Goal: Task Accomplishment & Management: Use online tool/utility

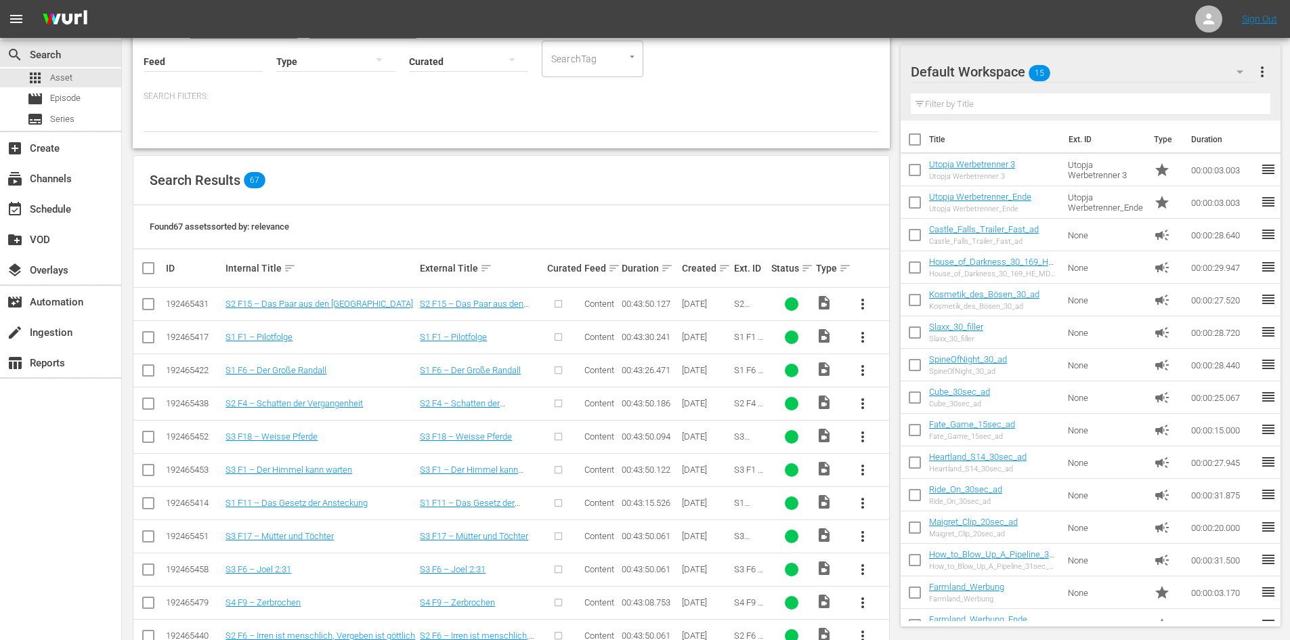
scroll to position [135, 0]
click at [326, 305] on link "S2 F15 – Das Paar aus den [GEOGRAPHIC_DATA]" at bounding box center [320, 304] width 188 height 10
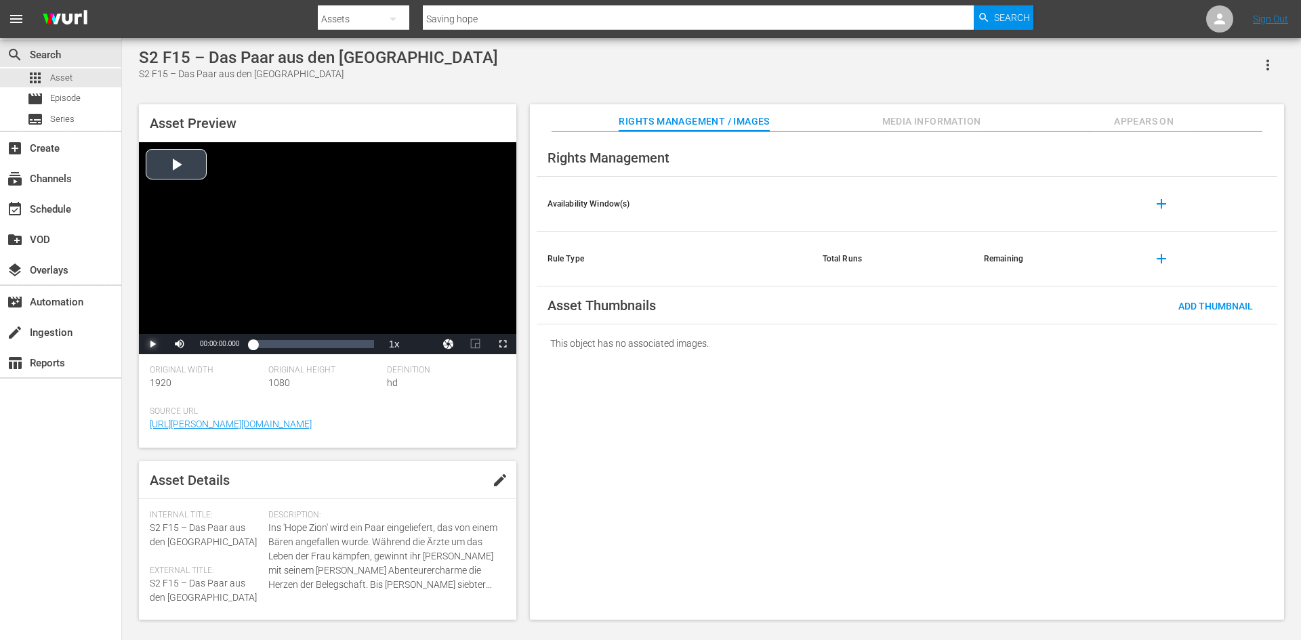
click at [152, 344] on span "Video Player" at bounding box center [152, 344] width 0 height 0
click at [289, 229] on div "Video Player" at bounding box center [327, 238] width 377 height 192
click at [152, 344] on span "Video Player" at bounding box center [152, 344] width 0 height 0
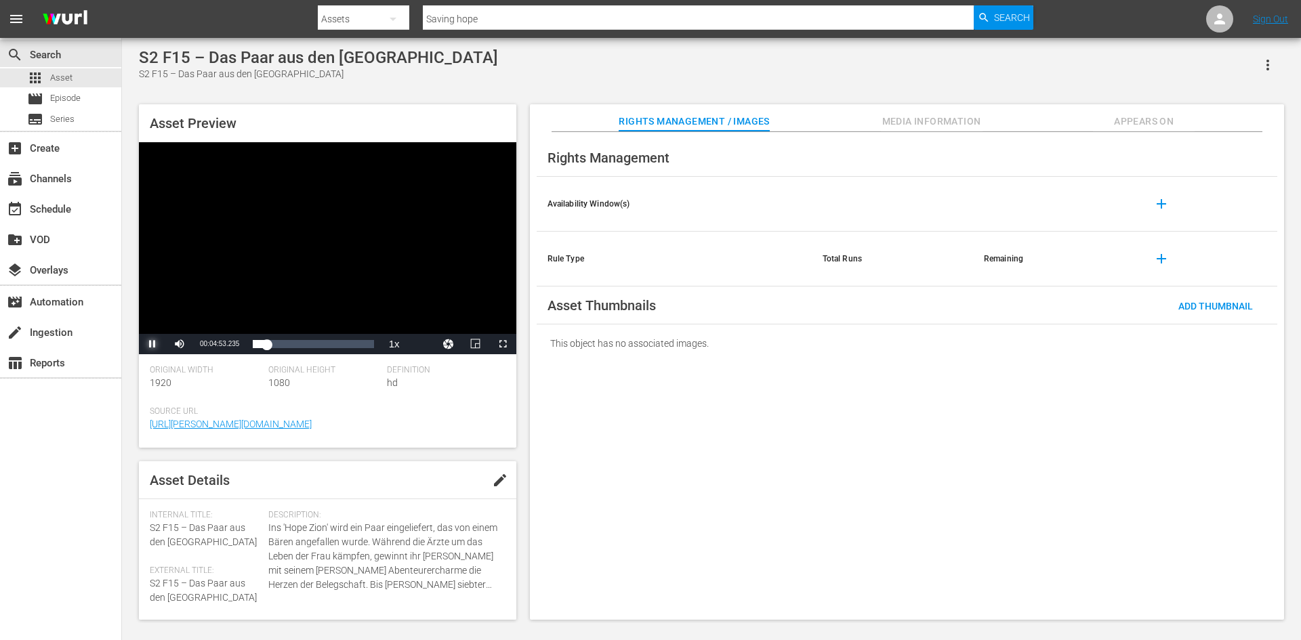
click at [152, 344] on span "Video Player" at bounding box center [152, 344] width 0 height 0
click at [345, 258] on div "Video Player" at bounding box center [327, 238] width 377 height 192
click at [503, 344] on span "Video Player" at bounding box center [503, 344] width 0 height 0
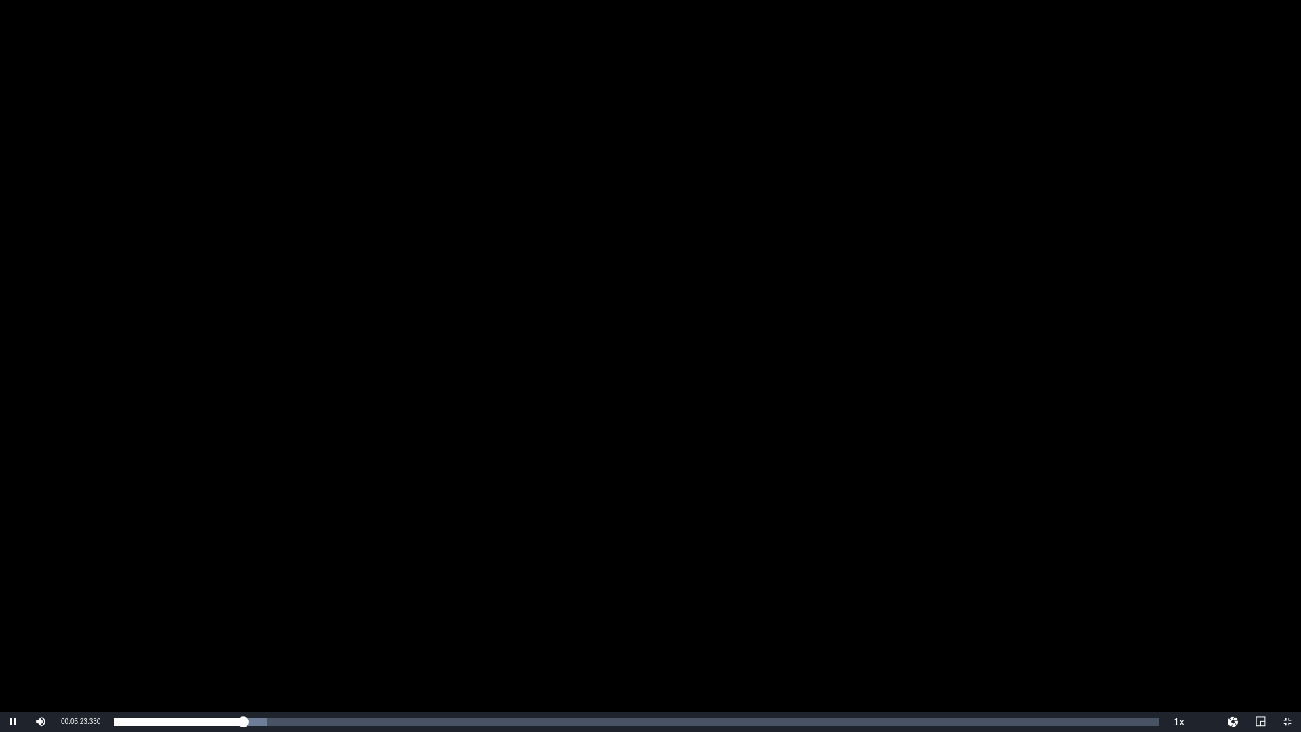
click at [615, 286] on div "Video Player" at bounding box center [650, 355] width 1301 height 711
click at [757, 407] on div "Video Player" at bounding box center [650, 355] width 1301 height 711
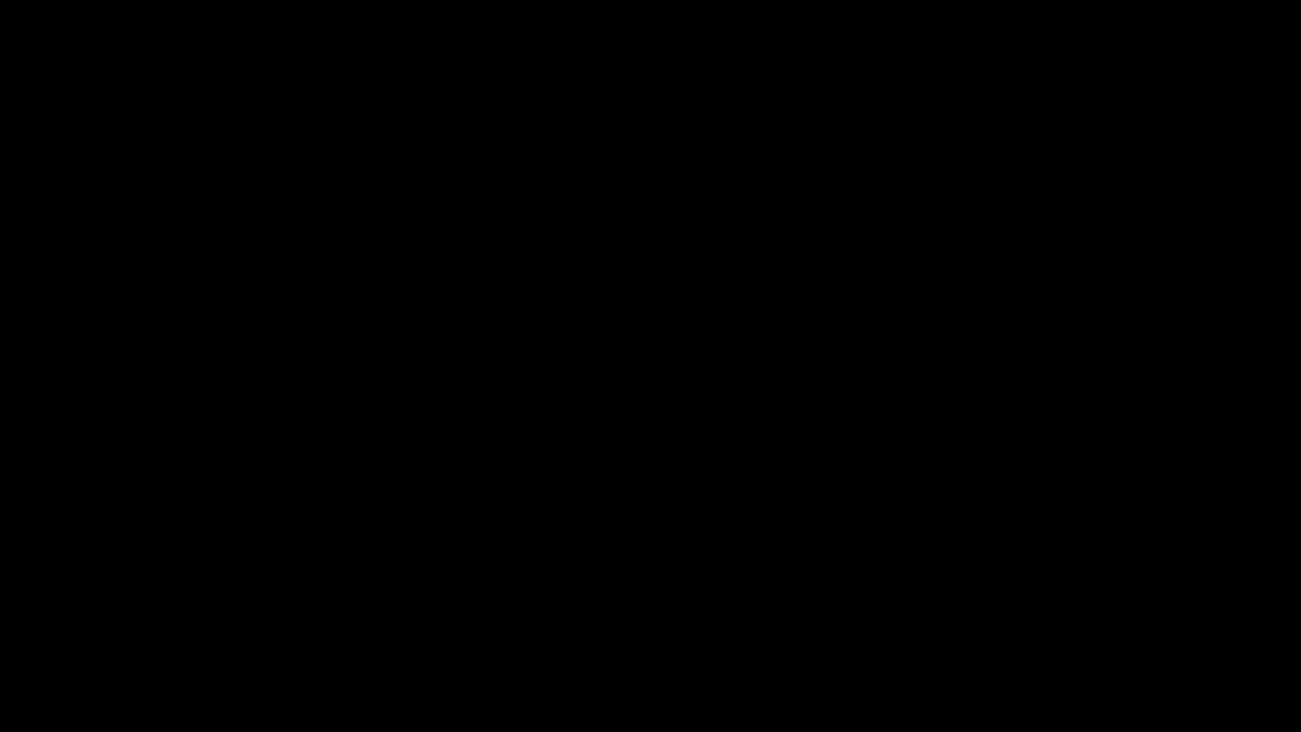
click at [716, 437] on div "Video Player" at bounding box center [650, 355] width 1301 height 711
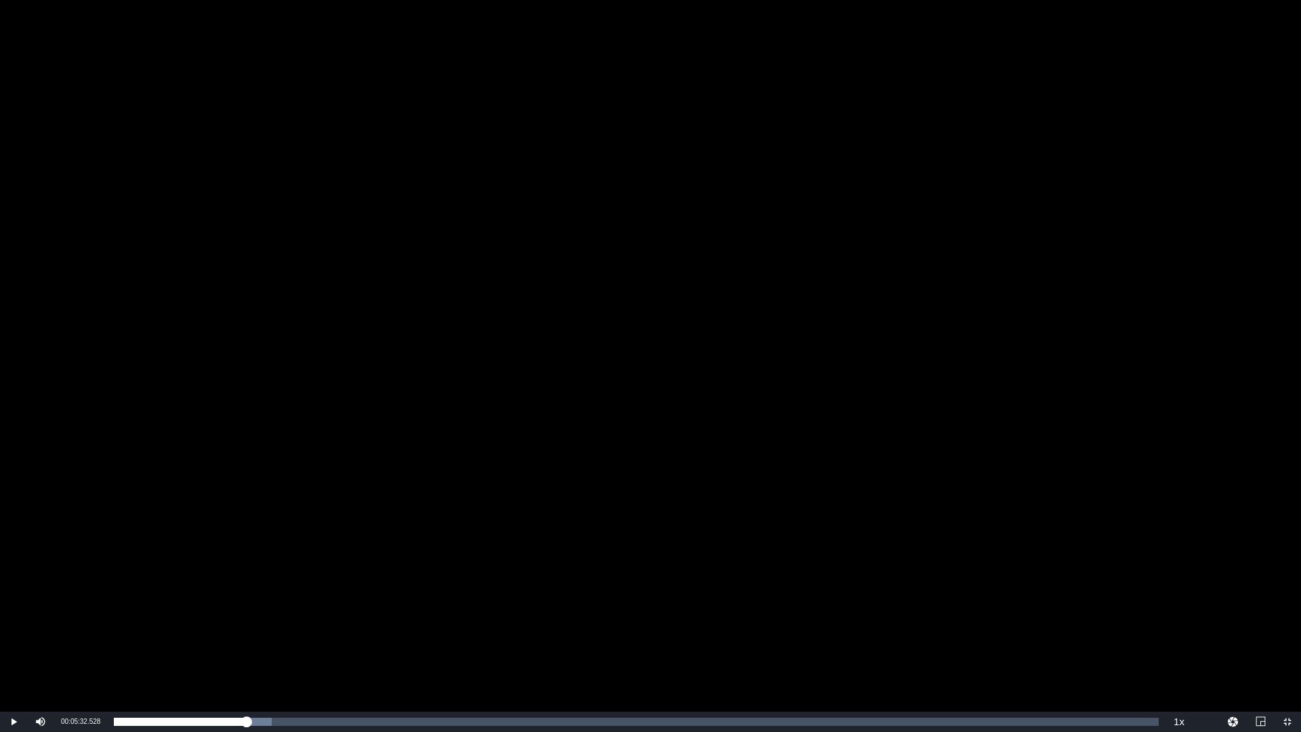
click at [716, 437] on div "Video Player" at bounding box center [650, 355] width 1301 height 711
click at [1048, 249] on div "Video Player" at bounding box center [650, 355] width 1301 height 711
click at [1112, 316] on div "Video Player" at bounding box center [650, 355] width 1301 height 711
click at [1032, 169] on div "Video Player" at bounding box center [650, 355] width 1301 height 711
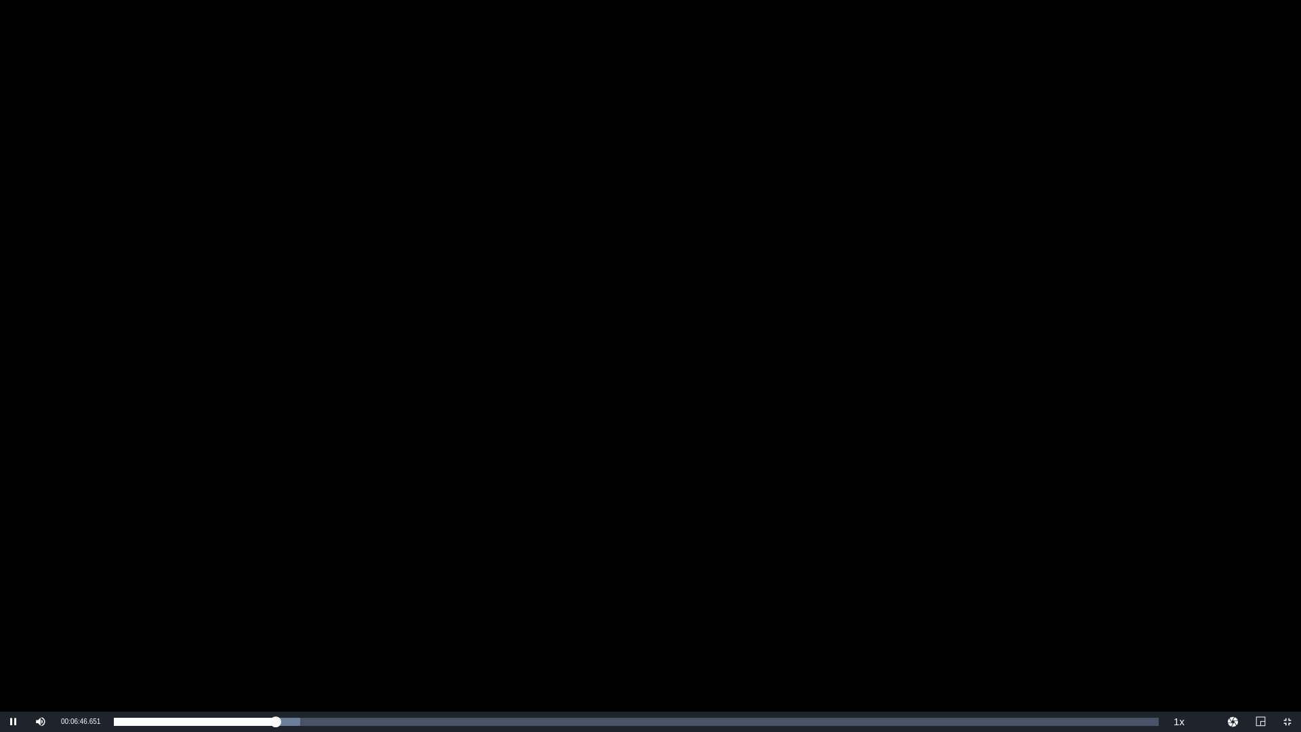
click at [940, 382] on div "Video Player" at bounding box center [650, 355] width 1301 height 711
click at [822, 396] on div "Video Player" at bounding box center [650, 355] width 1301 height 711
click at [937, 539] on div "Video Player" at bounding box center [650, 355] width 1301 height 711
click at [532, 632] on div "Video Player" at bounding box center [650, 355] width 1301 height 711
click at [573, 329] on div "Video Player" at bounding box center [650, 355] width 1301 height 711
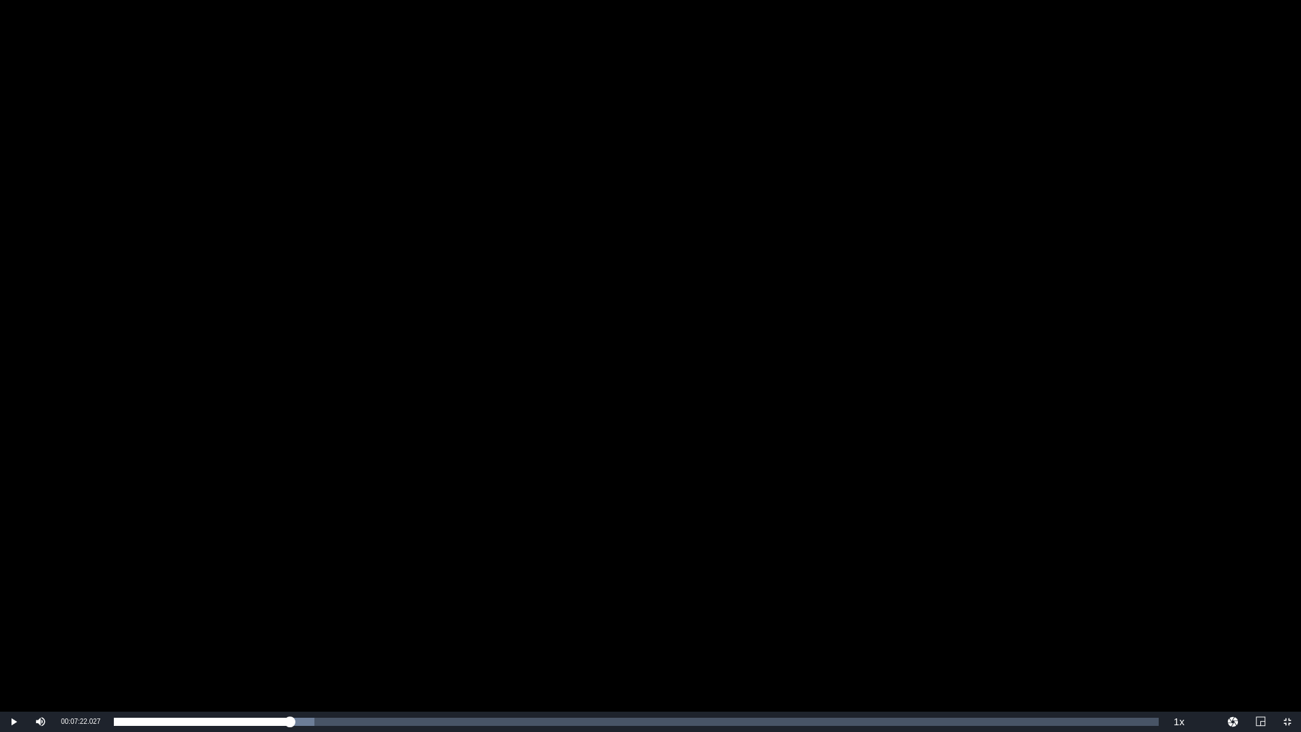
click at [570, 245] on div "Video Player" at bounding box center [650, 355] width 1301 height 711
click at [707, 112] on div "Video Player" at bounding box center [650, 355] width 1301 height 711
click at [429, 317] on div "Video Player" at bounding box center [650, 355] width 1301 height 711
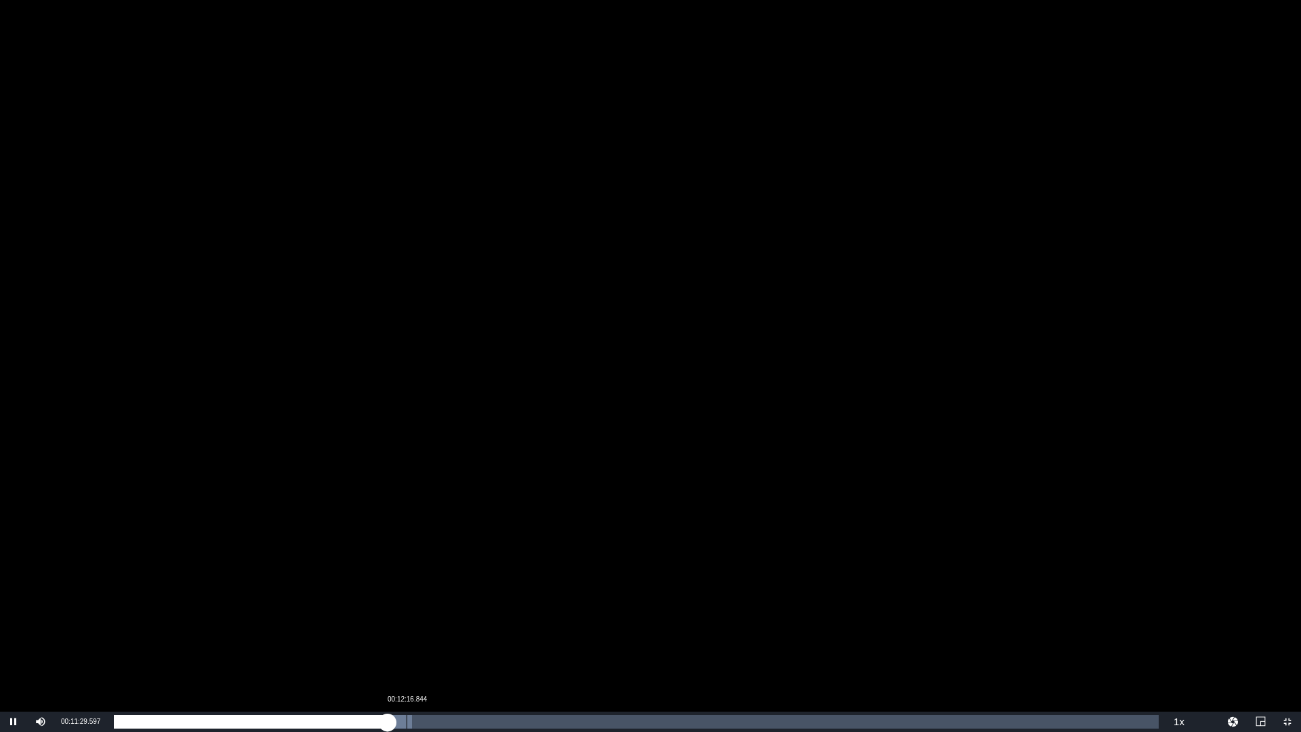
click at [407, 639] on div "Loaded : 28.54% 00:12:16.844 00:11:29.669" at bounding box center [636, 722] width 1045 height 14
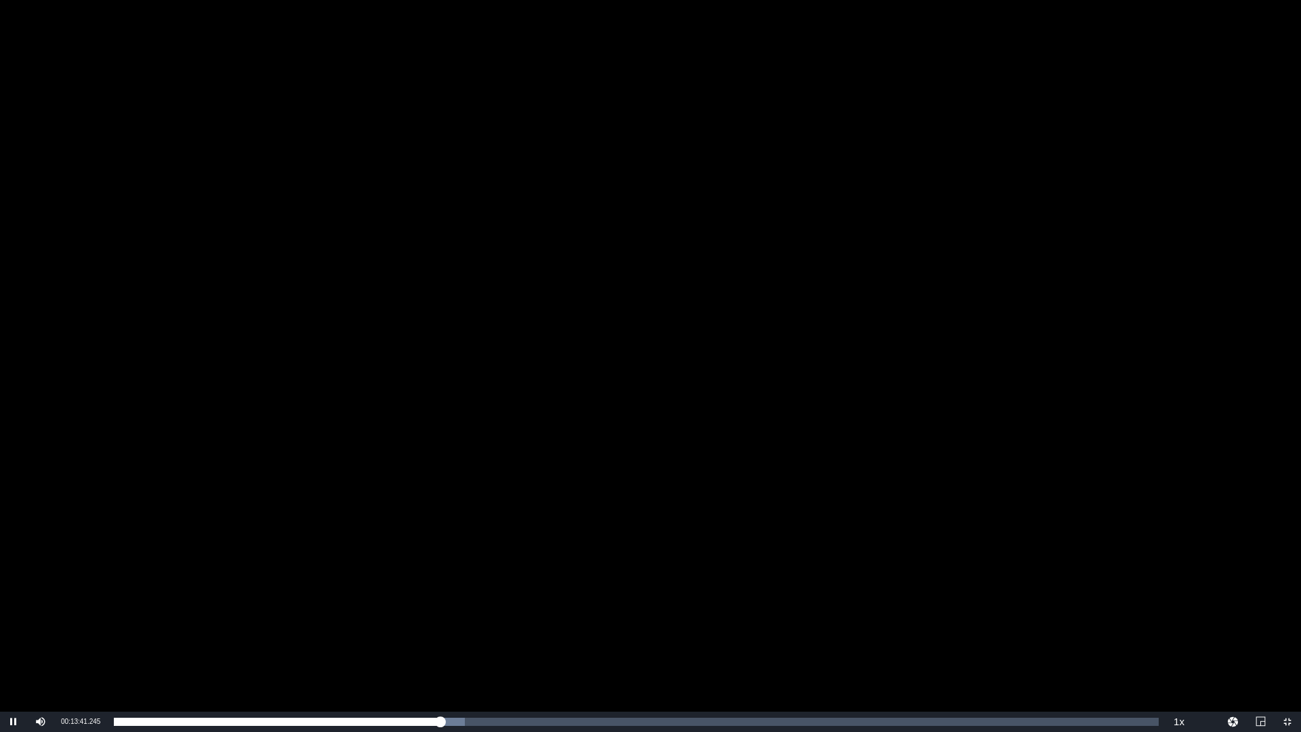
click at [699, 205] on div "Video Player" at bounding box center [650, 355] width 1301 height 711
click at [605, 217] on div "Video Player" at bounding box center [650, 355] width 1301 height 711
click at [468, 273] on div "Video Player" at bounding box center [650, 355] width 1301 height 711
click at [471, 275] on div "Video Player" at bounding box center [650, 355] width 1301 height 711
click at [591, 320] on div "Video Player" at bounding box center [650, 355] width 1301 height 711
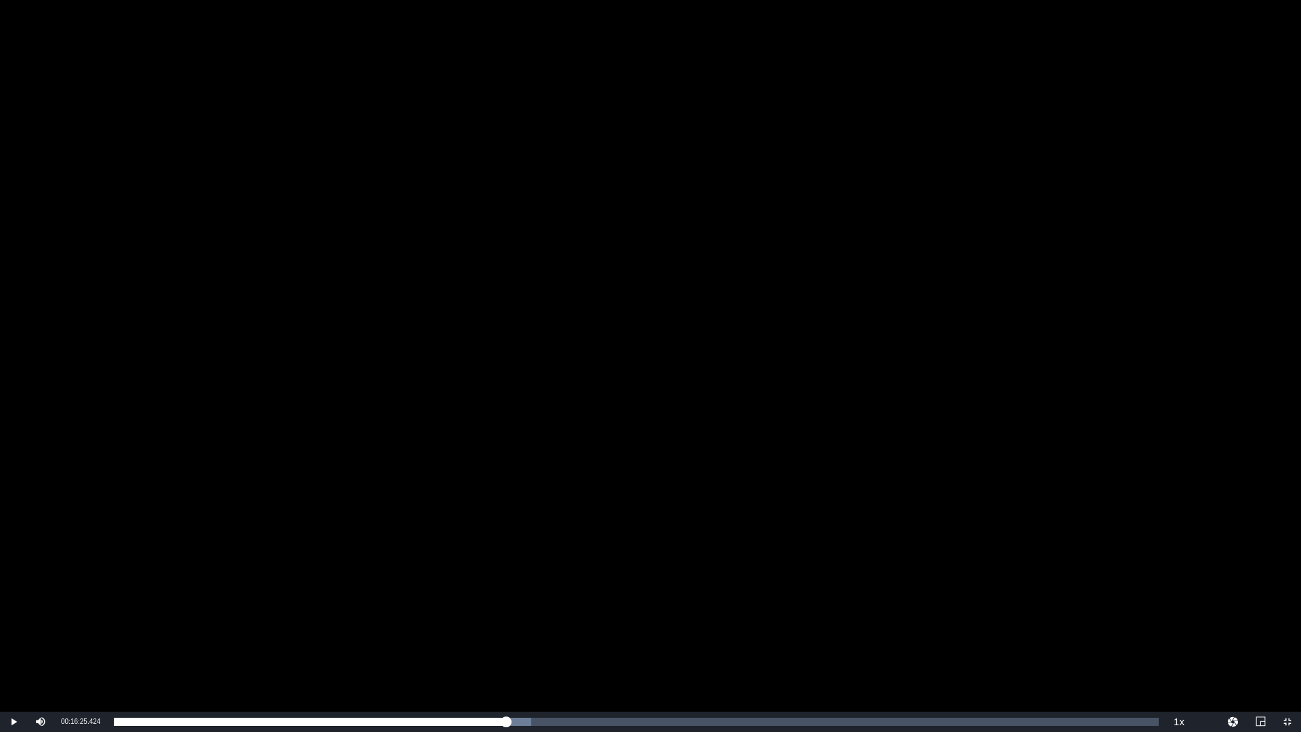
click at [573, 131] on div "Video Player" at bounding box center [650, 355] width 1301 height 711
click at [896, 239] on div "Video Player" at bounding box center [650, 355] width 1301 height 711
click at [879, 253] on div "Video Player" at bounding box center [650, 355] width 1301 height 711
click at [510, 427] on div "Video Player" at bounding box center [650, 355] width 1301 height 711
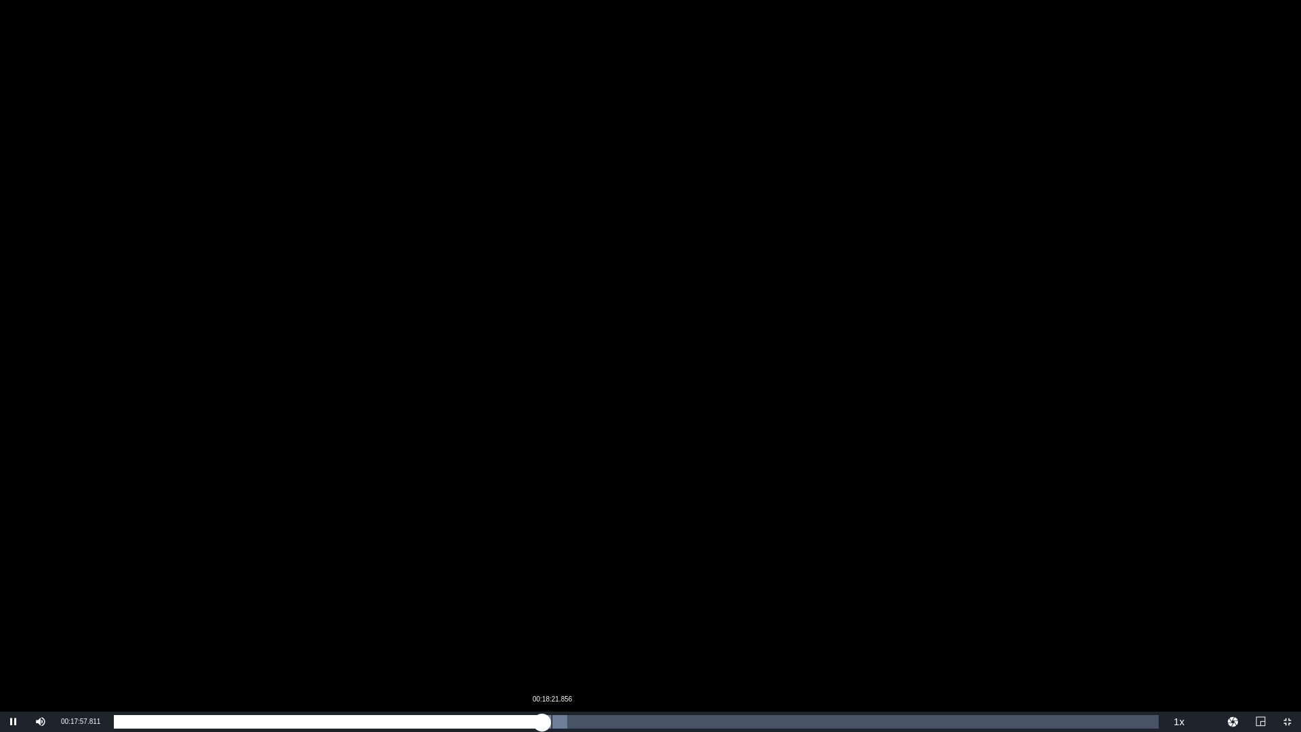
click at [542, 639] on div "00:17:57.790" at bounding box center [328, 722] width 428 height 14
click at [567, 639] on div "00:19:01.086" at bounding box center [567, 722] width 1 height 14
click at [585, 639] on div "Loaded : 44.53% 00:19:45.433 00:19:01.441" at bounding box center [636, 722] width 1045 height 14
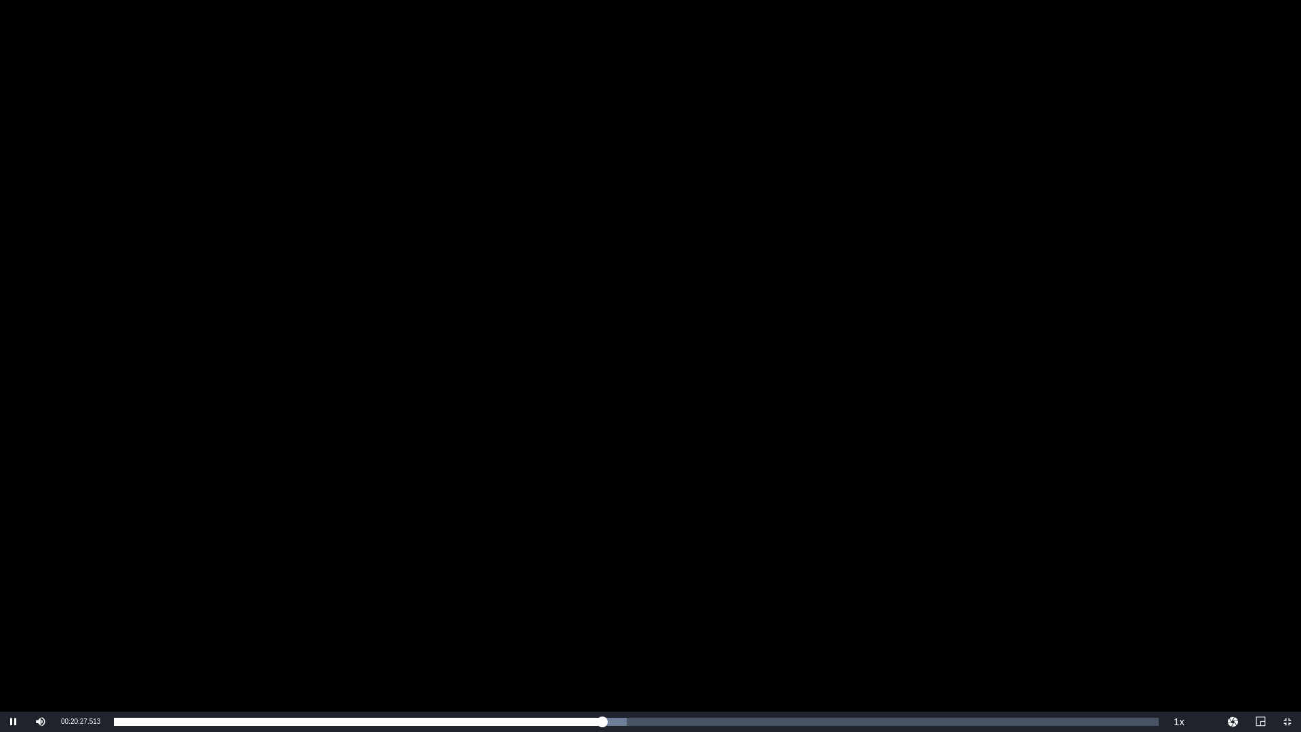
click at [767, 537] on div "Video Player" at bounding box center [650, 355] width 1301 height 711
click at [421, 523] on div "Video Player" at bounding box center [650, 355] width 1301 height 711
click at [365, 463] on div "Video Player" at bounding box center [650, 355] width 1301 height 711
click at [360, 495] on div "Video Player" at bounding box center [650, 355] width 1301 height 711
click at [419, 534] on div "Video Player" at bounding box center [650, 355] width 1301 height 711
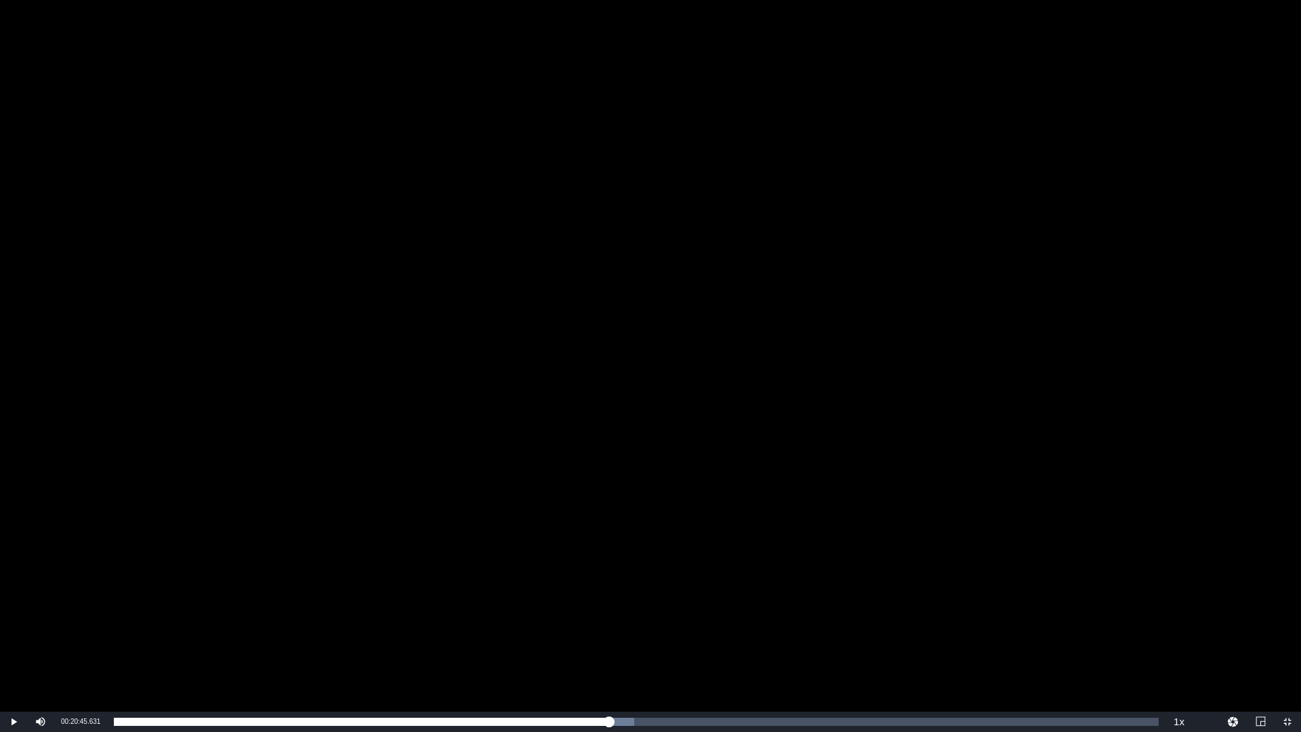
click at [419, 534] on div "Video Player" at bounding box center [650, 355] width 1301 height 711
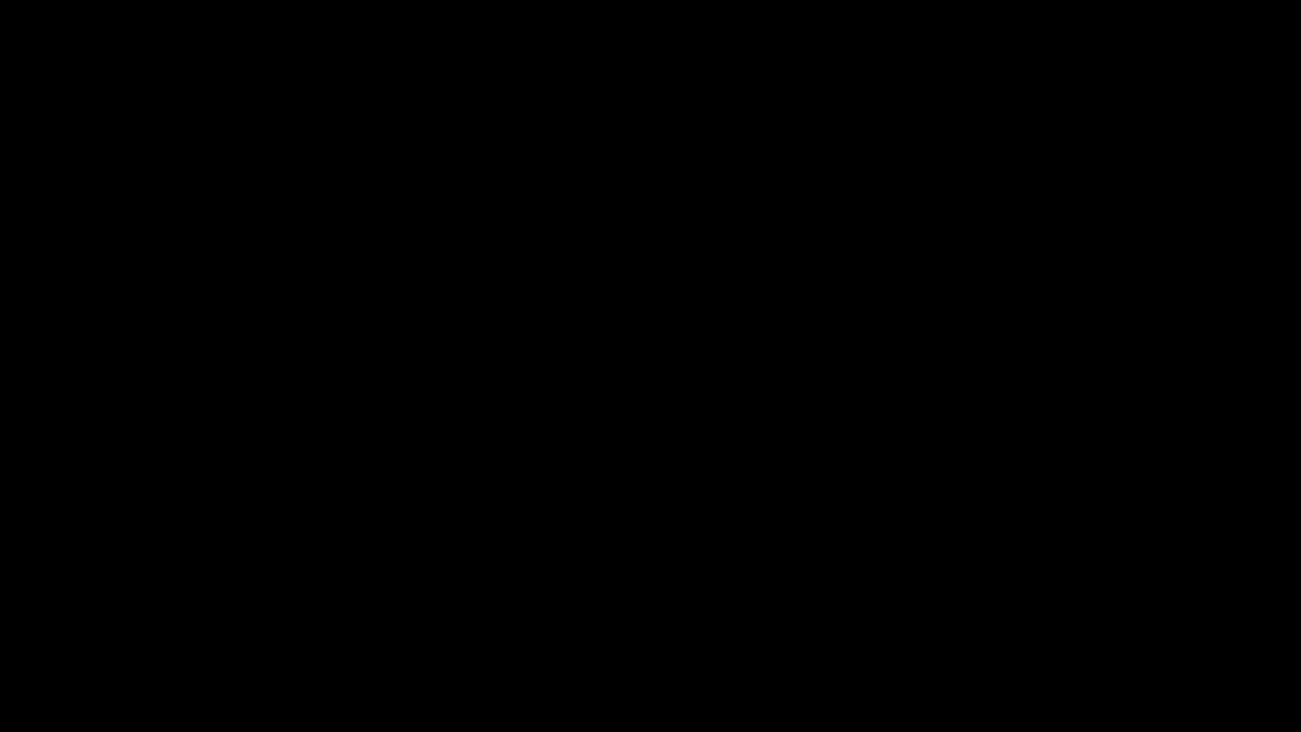
click at [421, 539] on div "Video Player" at bounding box center [650, 355] width 1301 height 711
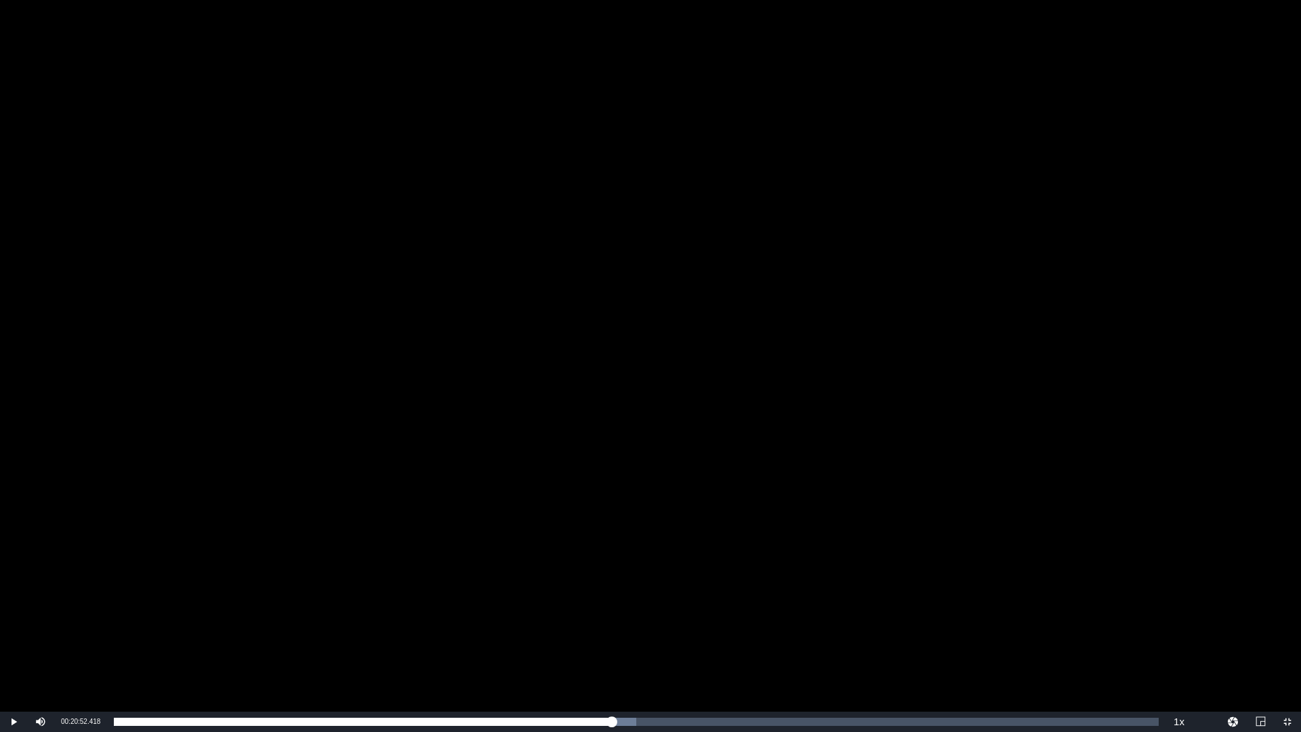
drag, startPoint x: 700, startPoint y: 549, endPoint x: 745, endPoint y: 512, distance: 58.2
click at [707, 545] on div "Video Player" at bounding box center [650, 355] width 1301 height 711
click at [944, 572] on div "Video Player" at bounding box center [650, 355] width 1301 height 711
click at [592, 499] on div "Video Player" at bounding box center [650, 355] width 1301 height 711
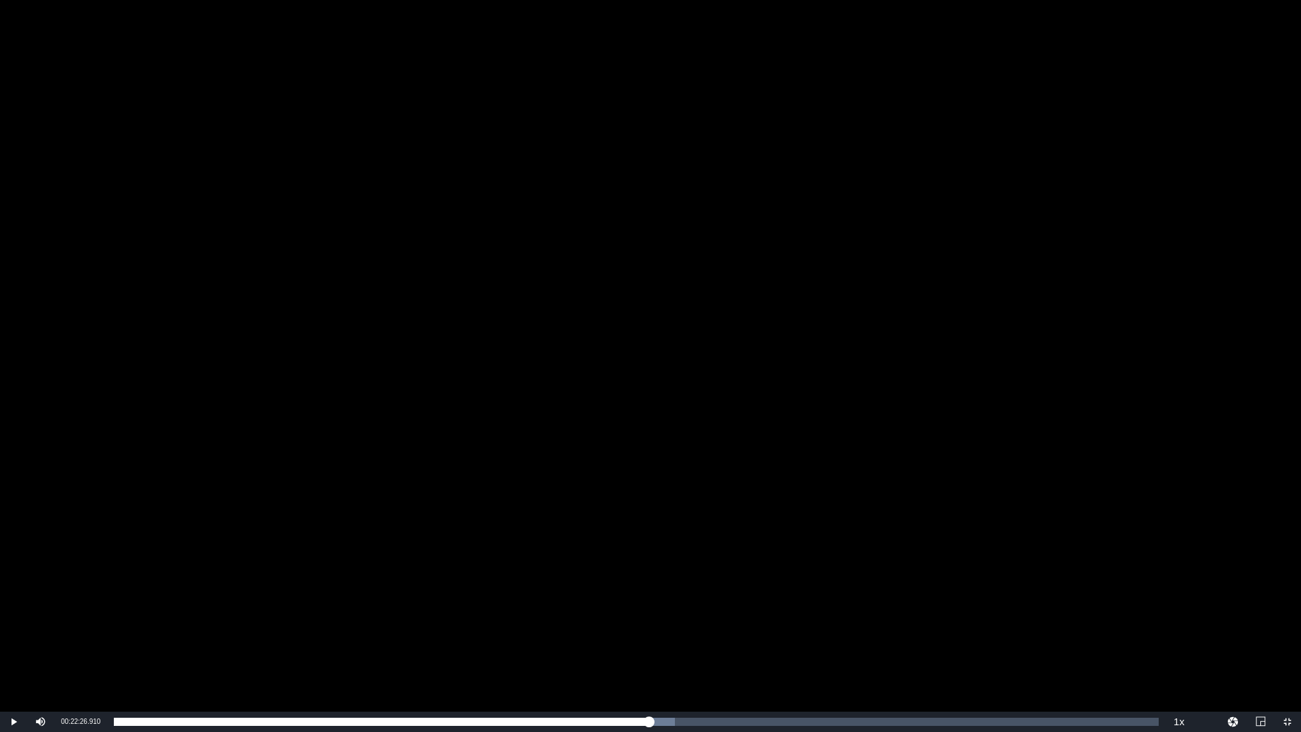
click at [459, 419] on div "Video Player" at bounding box center [650, 355] width 1301 height 711
click at [520, 482] on div "Video Player" at bounding box center [650, 355] width 1301 height 711
click at [616, 356] on div "Video Player" at bounding box center [650, 355] width 1301 height 711
click at [665, 438] on div "Video Player" at bounding box center [650, 355] width 1301 height 711
click at [800, 387] on div "Video Player" at bounding box center [650, 355] width 1301 height 711
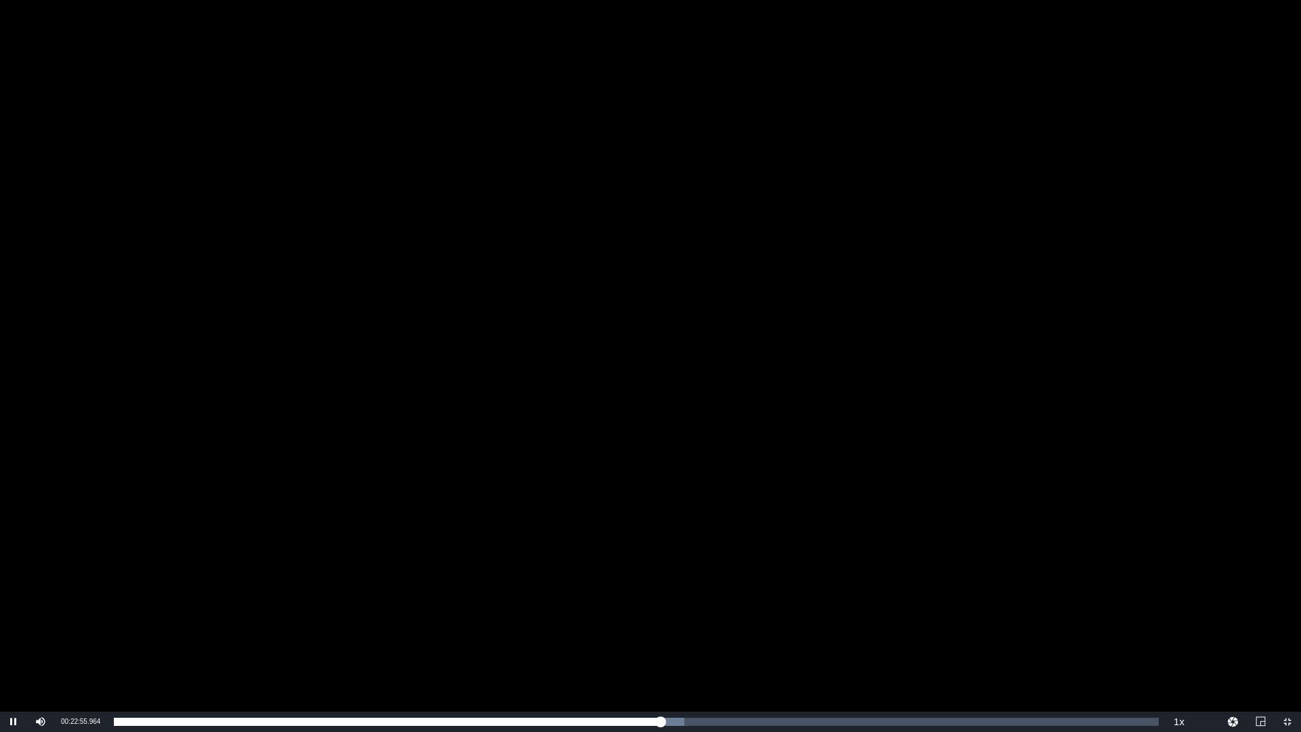
click at [650, 365] on div "Video Player" at bounding box center [650, 355] width 1301 height 711
click at [801, 483] on div "Video Player" at bounding box center [650, 355] width 1301 height 711
click at [631, 415] on div "Video Player" at bounding box center [650, 355] width 1301 height 711
click at [77, 639] on div "Volume Level" at bounding box center [71, 722] width 28 height 2
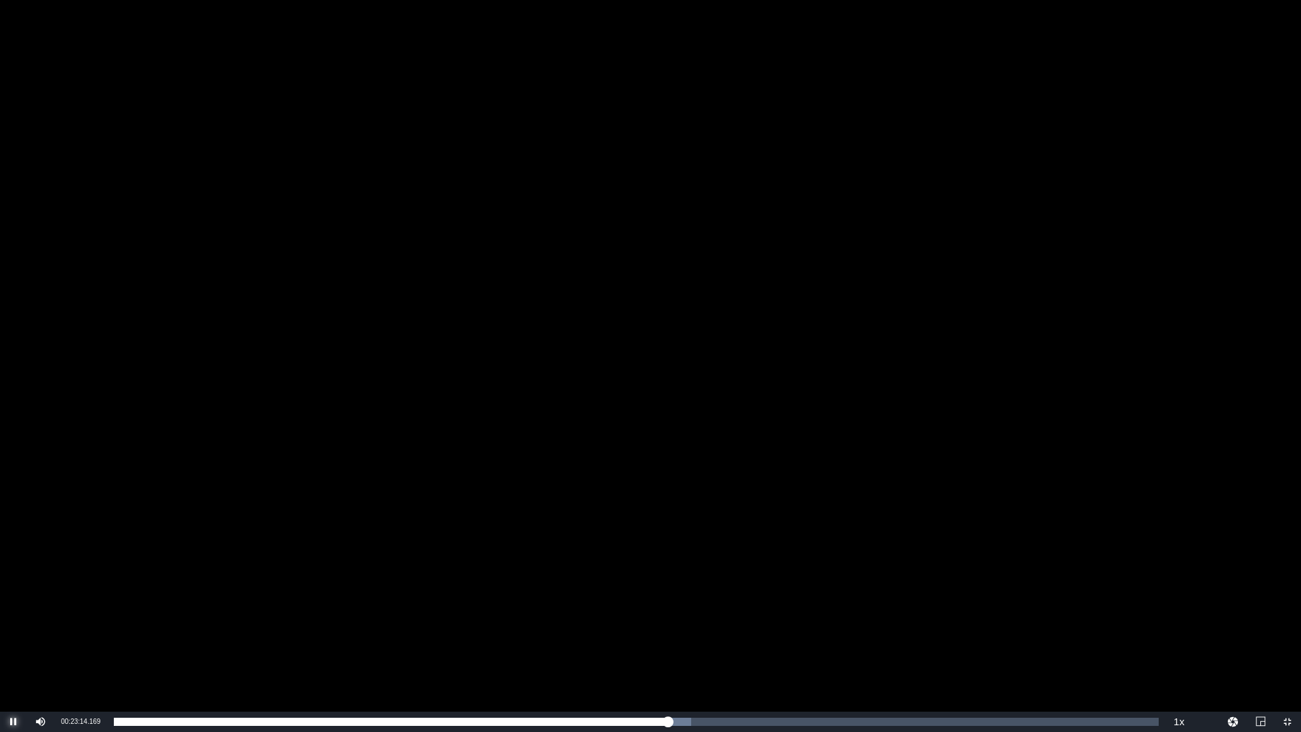
click at [14, 639] on span "Video Player" at bounding box center [14, 721] width 0 height 0
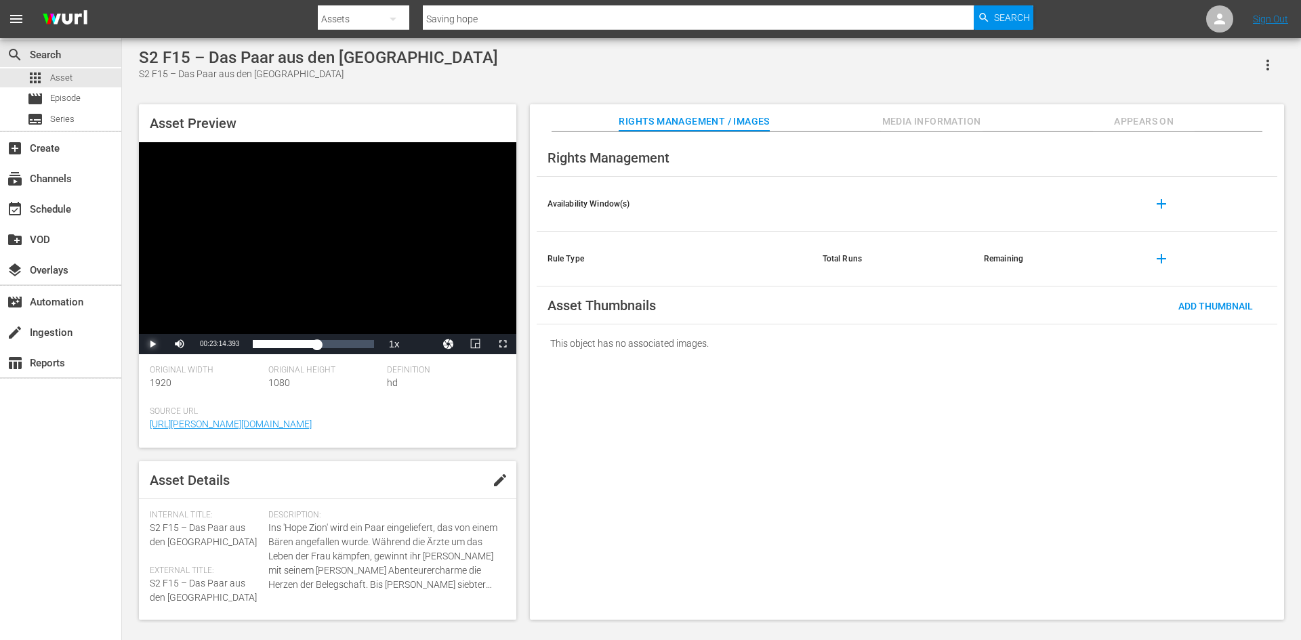
click at [152, 344] on span "Video Player" at bounding box center [152, 344] width 0 height 0
drag, startPoint x: 504, startPoint y: 350, endPoint x: 505, endPoint y: 408, distance: 58.3
click at [503, 344] on span "Video Player" at bounding box center [503, 344] width 0 height 0
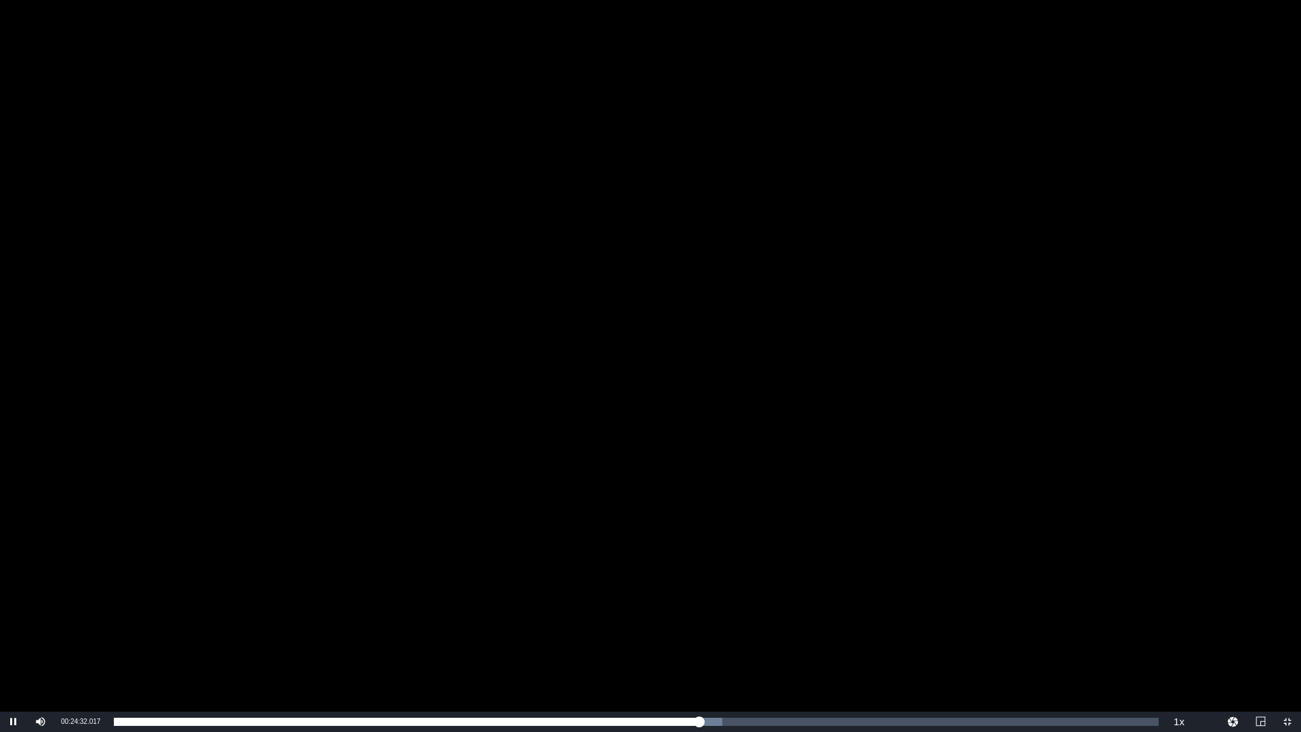
click at [470, 374] on div "Video Player" at bounding box center [650, 355] width 1301 height 711
click at [14, 639] on span "Video Player" at bounding box center [14, 721] width 0 height 0
click at [574, 530] on div "Video Player" at bounding box center [650, 355] width 1301 height 711
click at [257, 531] on div "Video Player" at bounding box center [650, 355] width 1301 height 711
click at [769, 477] on div "Video Player" at bounding box center [650, 355] width 1301 height 711
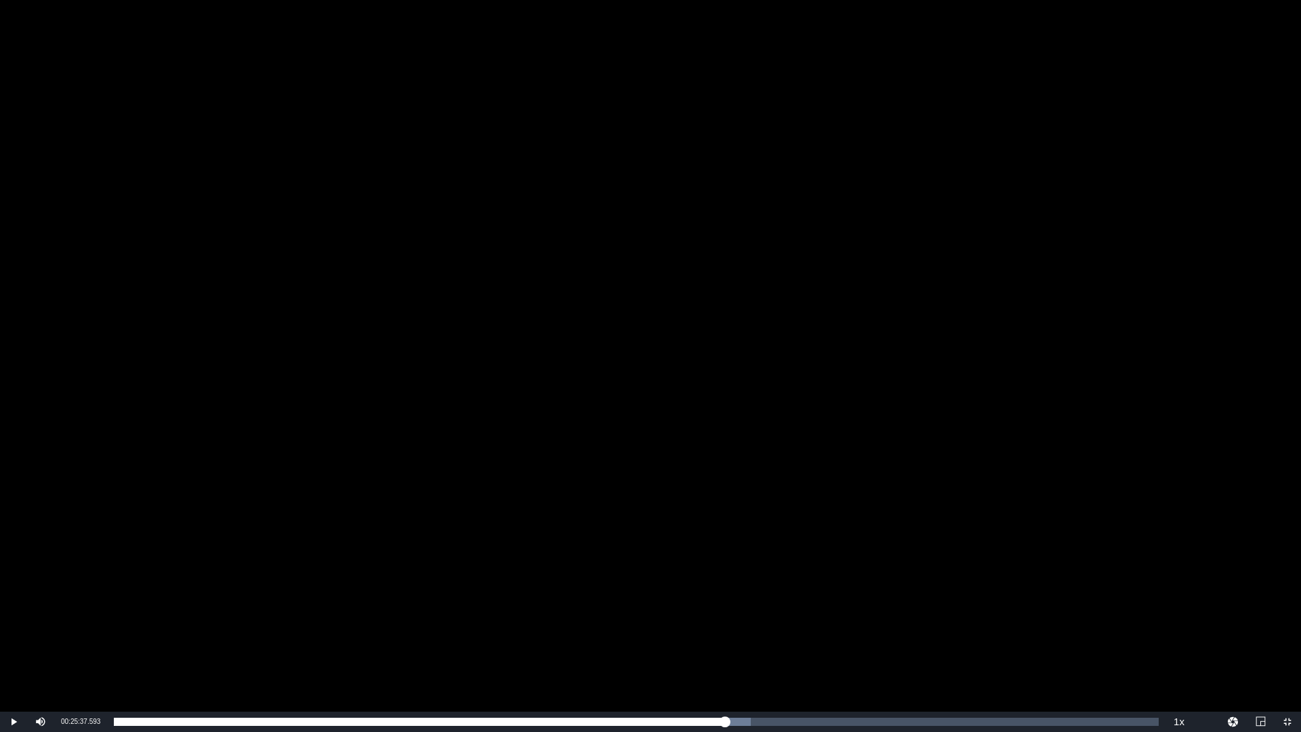
click at [738, 476] on div "Video Player" at bounding box center [650, 355] width 1301 height 711
click at [222, 293] on div "Video Player" at bounding box center [650, 355] width 1301 height 711
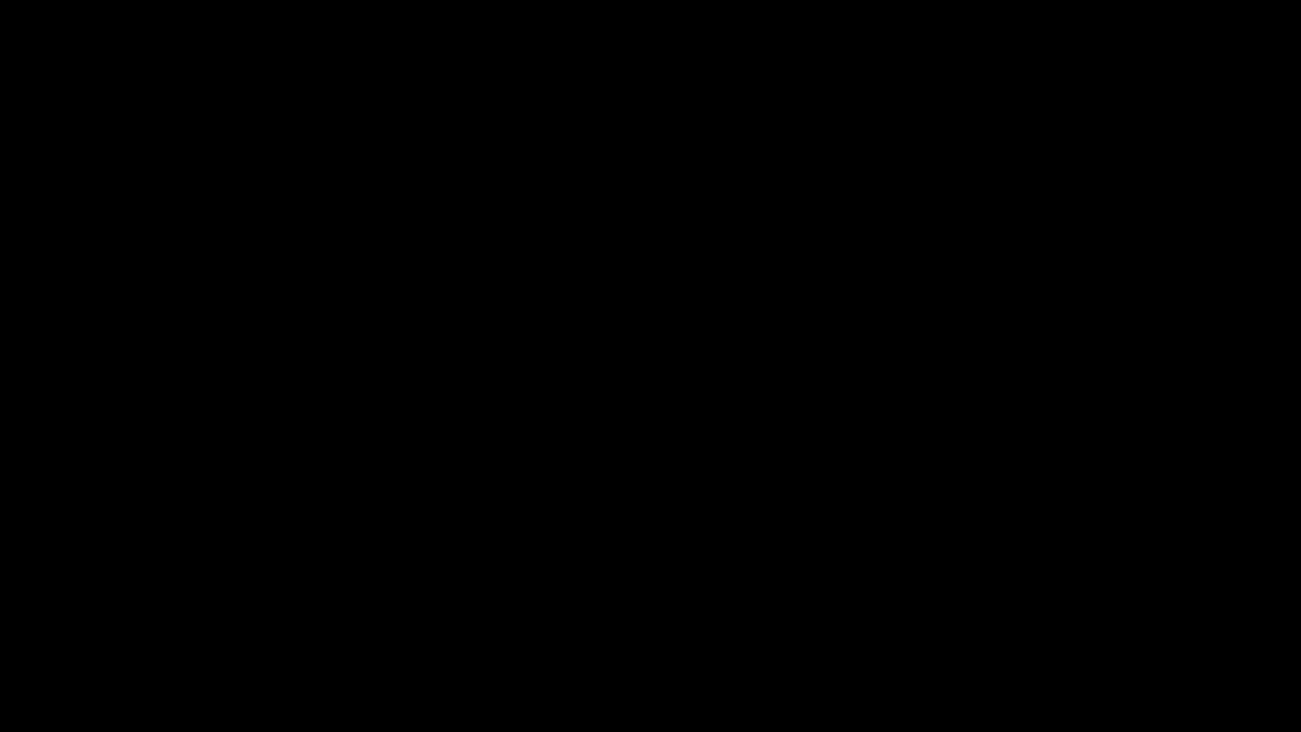
click at [528, 364] on div "Video Player" at bounding box center [650, 355] width 1301 height 711
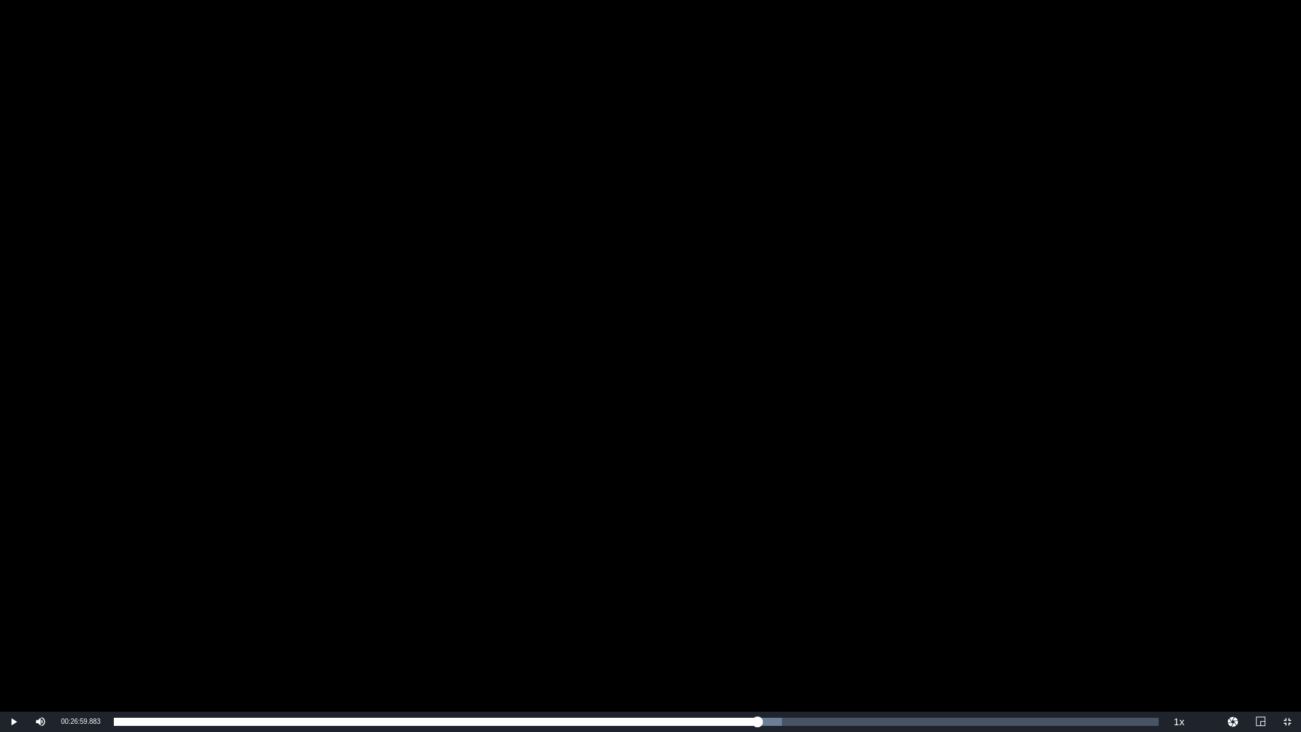
click at [528, 364] on div "Video Player" at bounding box center [650, 355] width 1301 height 711
click at [168, 405] on div "Video Player" at bounding box center [650, 355] width 1301 height 711
click at [361, 442] on div "Video Player" at bounding box center [650, 355] width 1301 height 711
click at [261, 333] on div "Video Player" at bounding box center [650, 355] width 1301 height 711
drag, startPoint x: 485, startPoint y: 404, endPoint x: 455, endPoint y: 416, distance: 32.8
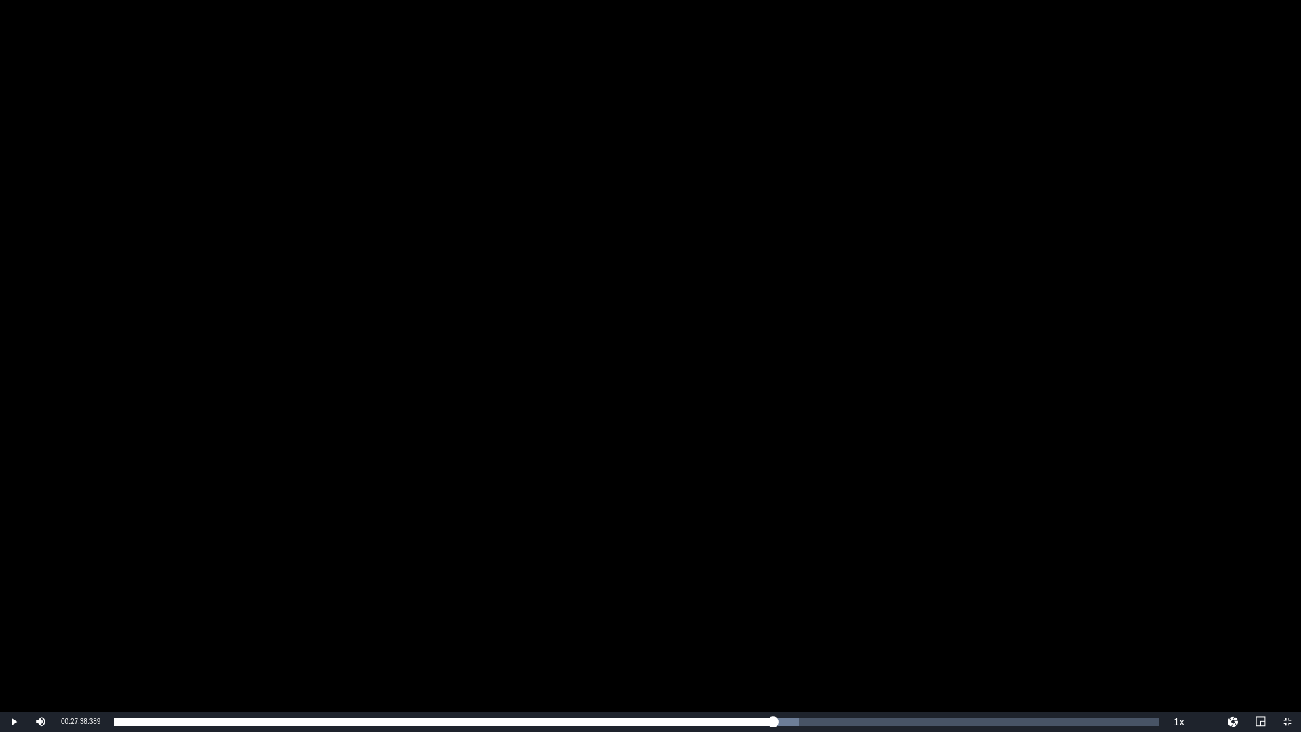
click at [485, 404] on div "Video Player" at bounding box center [650, 355] width 1301 height 711
click at [486, 494] on div "Video Player" at bounding box center [650, 355] width 1301 height 711
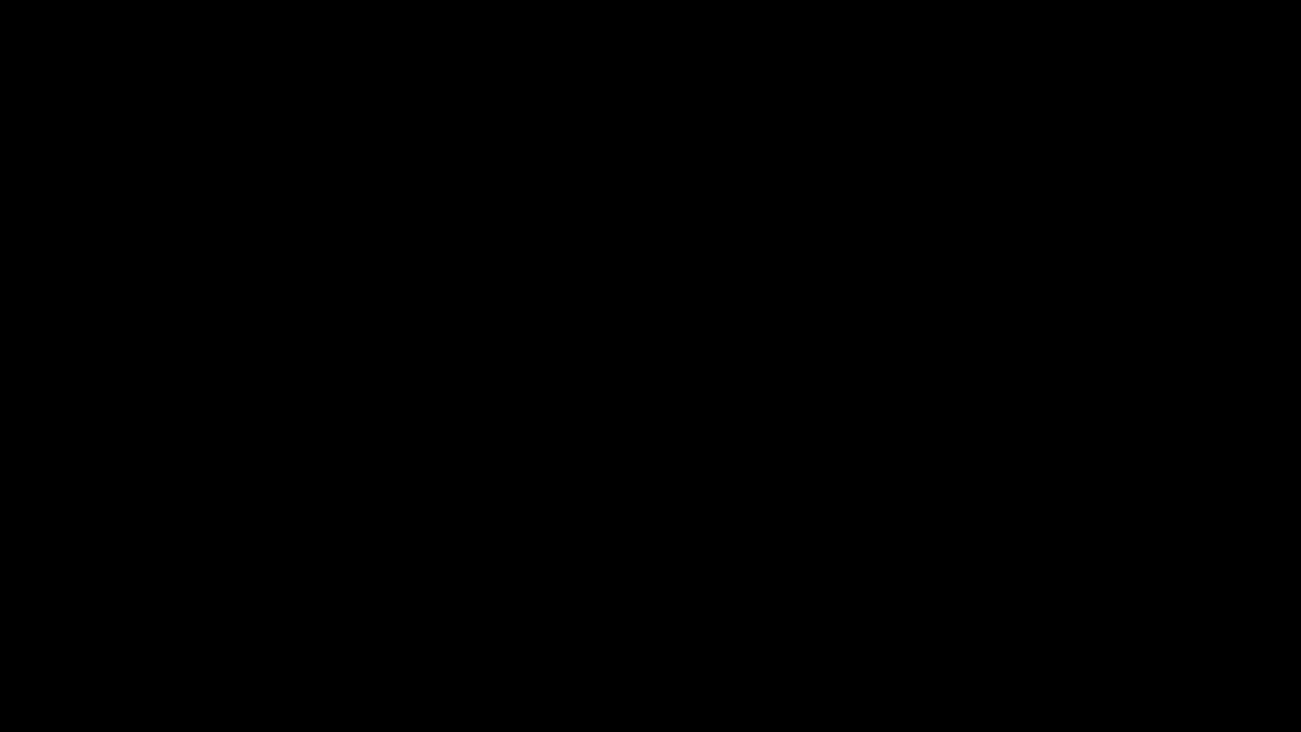
click at [557, 514] on div "Video Player" at bounding box center [650, 355] width 1301 height 711
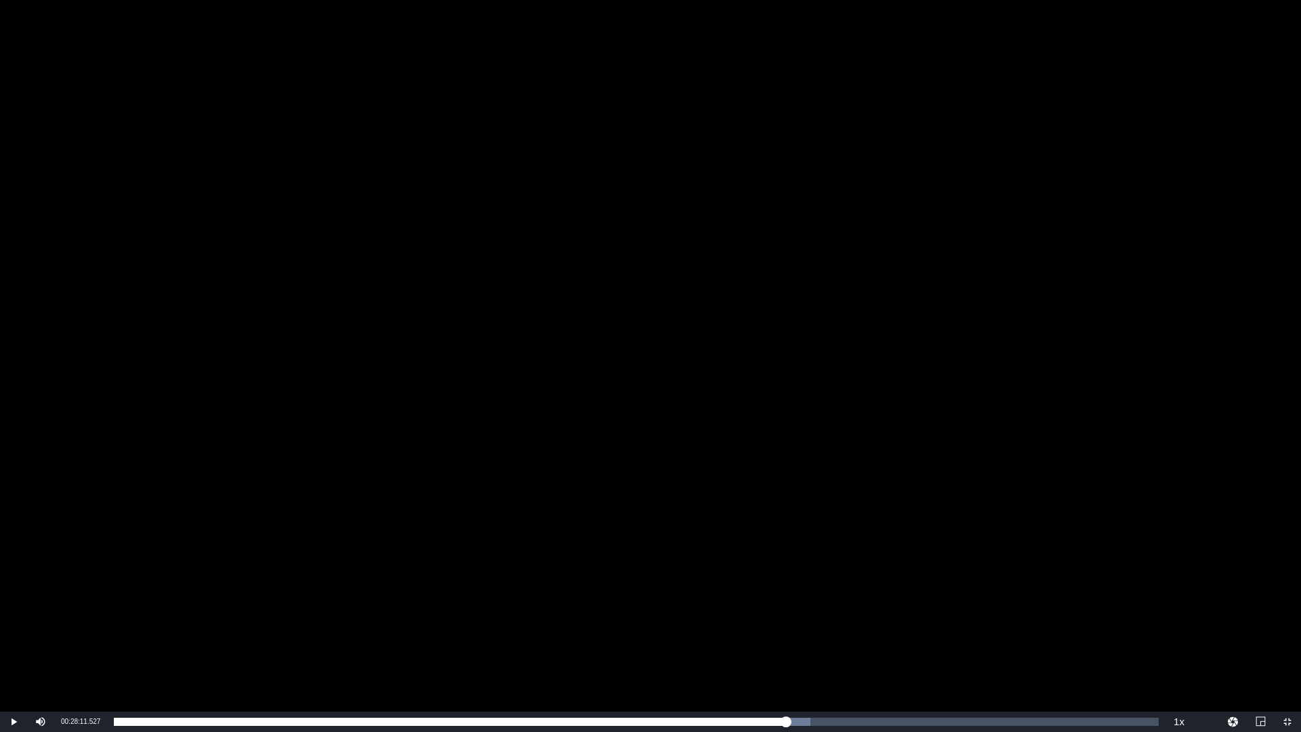
click at [557, 514] on div "Video Player" at bounding box center [650, 355] width 1301 height 711
click at [423, 299] on div "Video Player" at bounding box center [650, 355] width 1301 height 711
click at [328, 354] on div "Video Player" at bounding box center [650, 355] width 1301 height 711
click at [14, 639] on span "Video Player" at bounding box center [14, 721] width 0 height 0
click at [593, 553] on div "Video Player" at bounding box center [650, 355] width 1301 height 711
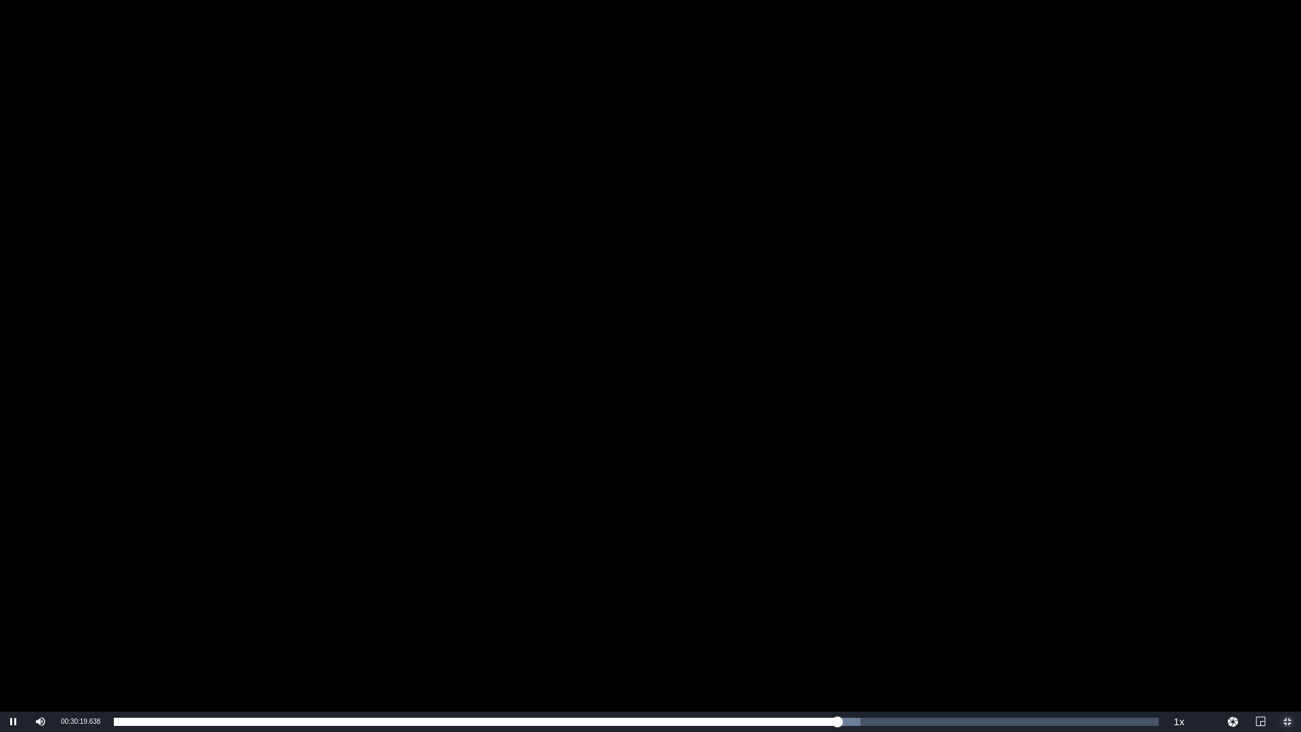
click at [1287, 639] on span "Video Player" at bounding box center [1287, 721] width 0 height 0
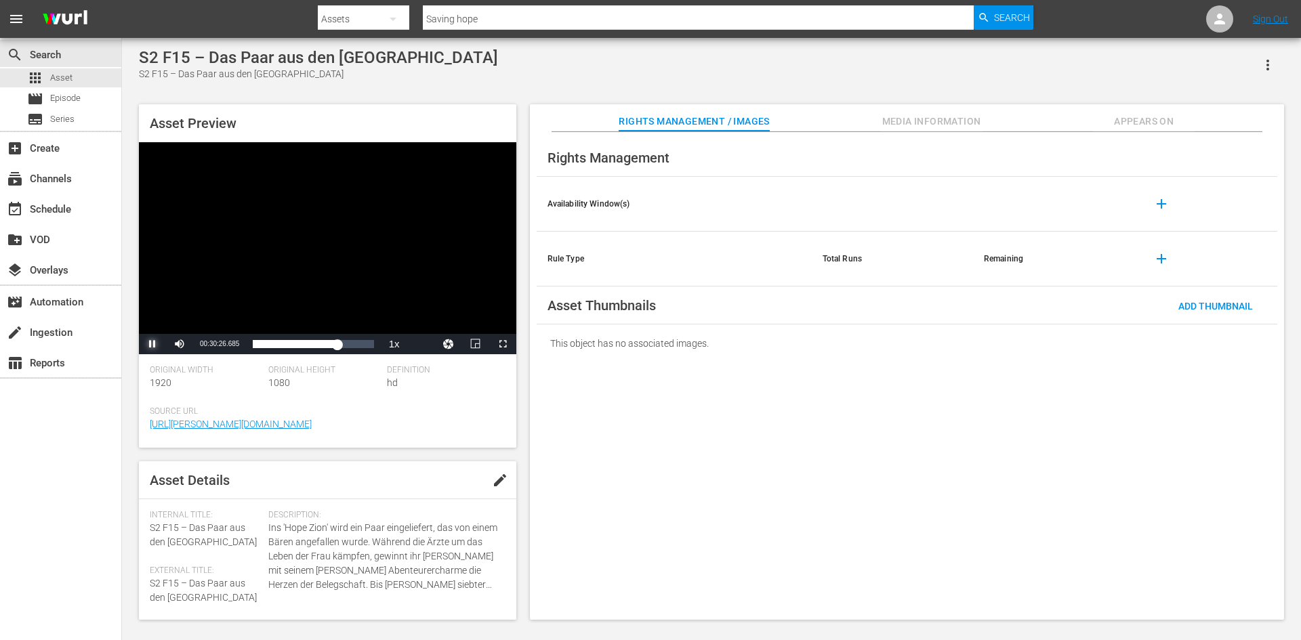
click at [152, 344] on span "Video Player" at bounding box center [152, 344] width 0 height 0
drag, startPoint x: 497, startPoint y: 348, endPoint x: 497, endPoint y: 407, distance: 58.9
click at [503, 344] on span "Video Player" at bounding box center [503, 344] width 0 height 0
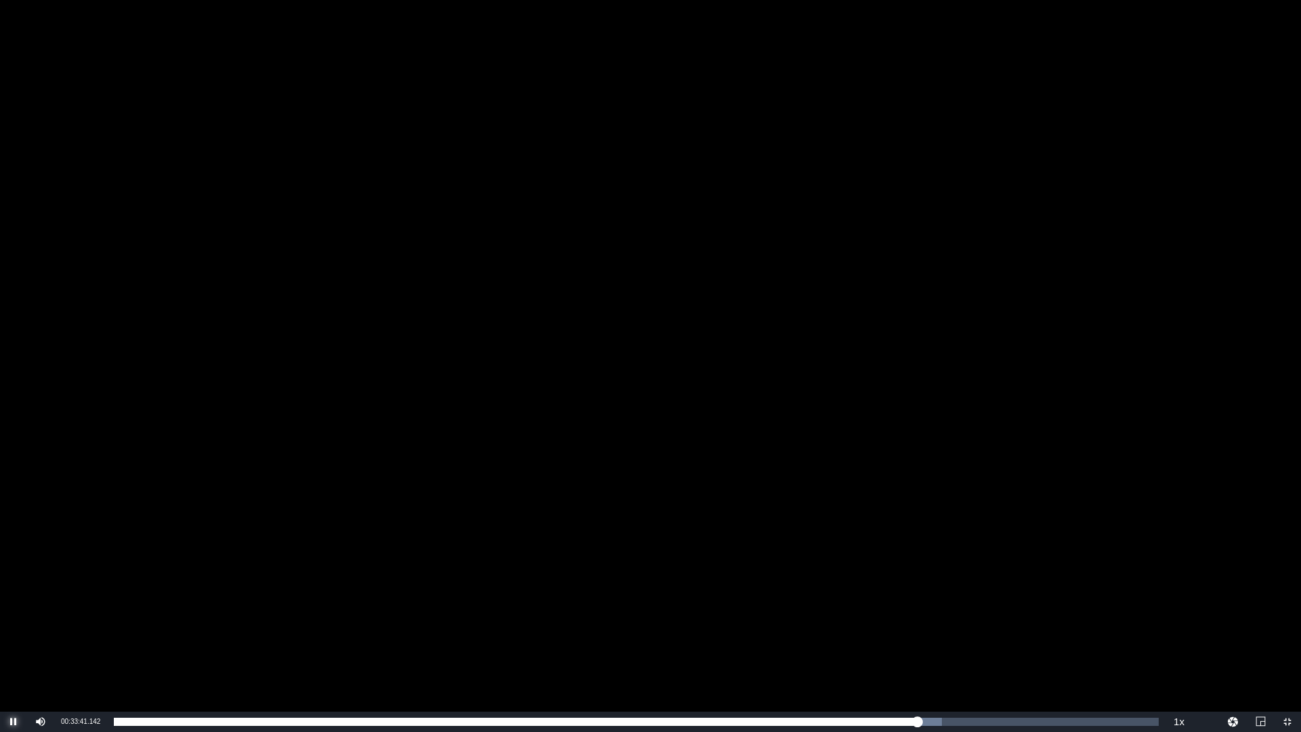
click at [14, 639] on span "Video Player" at bounding box center [14, 721] width 0 height 0
drag, startPoint x: 270, startPoint y: 595, endPoint x: 20, endPoint y: 595, distance: 250.6
click at [266, 598] on div "Video Player" at bounding box center [650, 355] width 1301 height 711
click at [438, 404] on div "Video Player" at bounding box center [650, 355] width 1301 height 711
click at [326, 419] on div "Video Player" at bounding box center [650, 355] width 1301 height 711
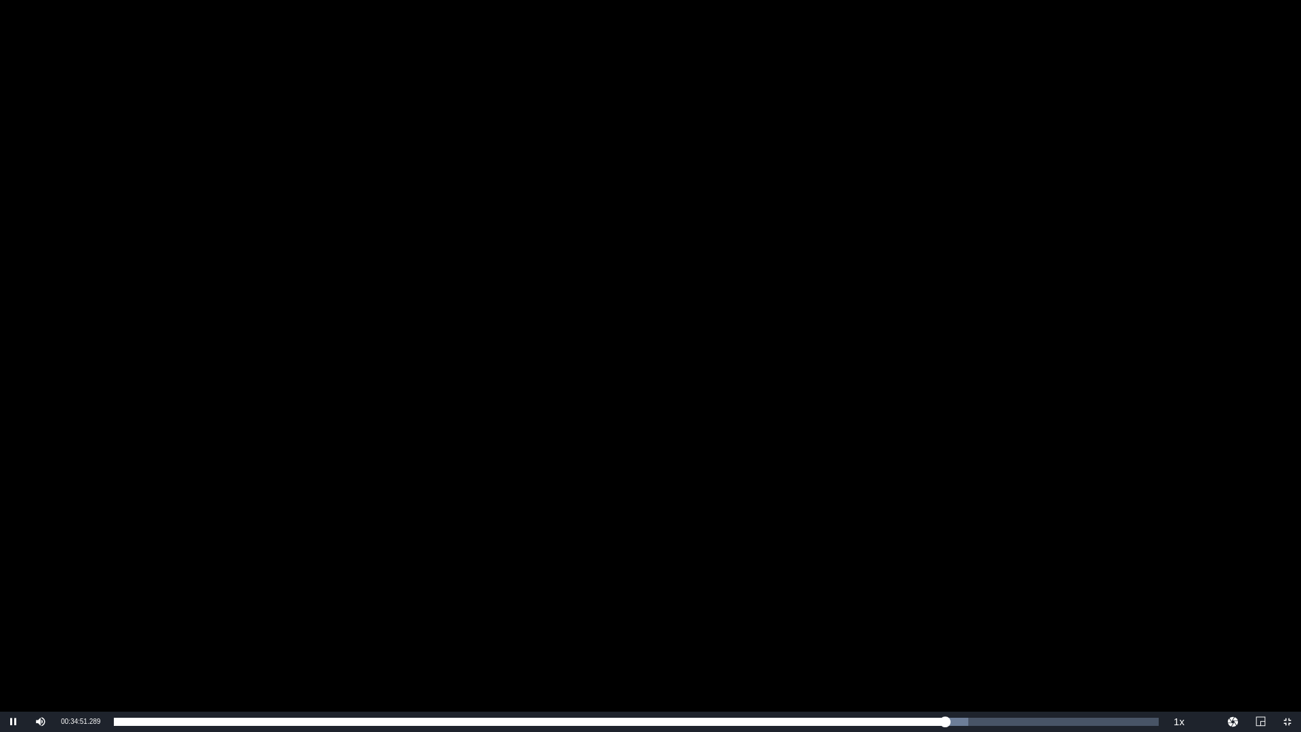
click at [593, 422] on div "Video Player" at bounding box center [650, 355] width 1301 height 711
click at [198, 307] on div "Video Player" at bounding box center [650, 355] width 1301 height 711
click at [691, 186] on div "Video Player" at bounding box center [650, 355] width 1301 height 711
click at [134, 318] on div "Video Player" at bounding box center [650, 355] width 1301 height 711
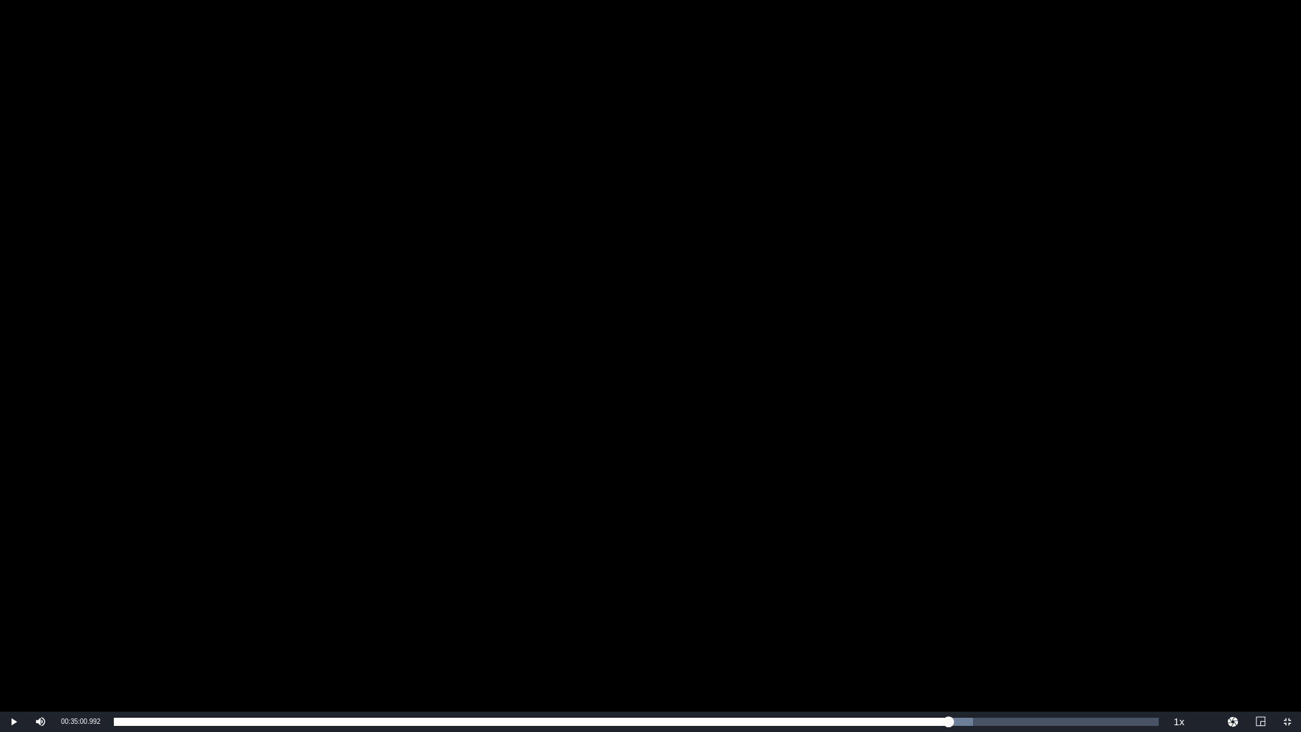
click at [131, 320] on div "Video Player" at bounding box center [650, 355] width 1301 height 711
click at [230, 500] on div "Video Player" at bounding box center [650, 355] width 1301 height 711
drag, startPoint x: 523, startPoint y: 452, endPoint x: 511, endPoint y: 455, distance: 12.5
click at [522, 452] on div "Video Player" at bounding box center [650, 355] width 1301 height 711
click at [625, 476] on div "Video Player" at bounding box center [650, 355] width 1301 height 711
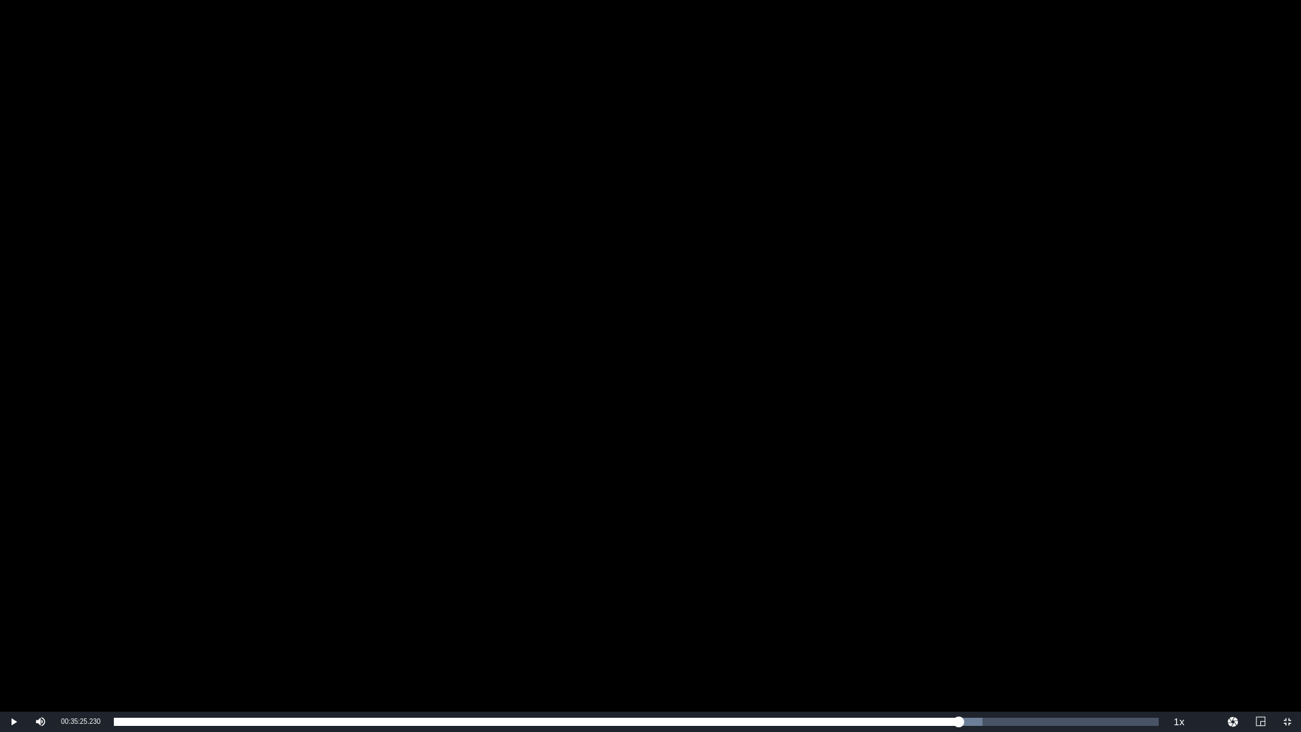
click at [190, 364] on div "Video Player" at bounding box center [650, 355] width 1301 height 711
click at [191, 374] on div "Video Player" at bounding box center [650, 355] width 1301 height 711
click at [609, 274] on div "Video Player" at bounding box center [650, 355] width 1301 height 711
click at [254, 534] on div "Video Player" at bounding box center [650, 355] width 1301 height 711
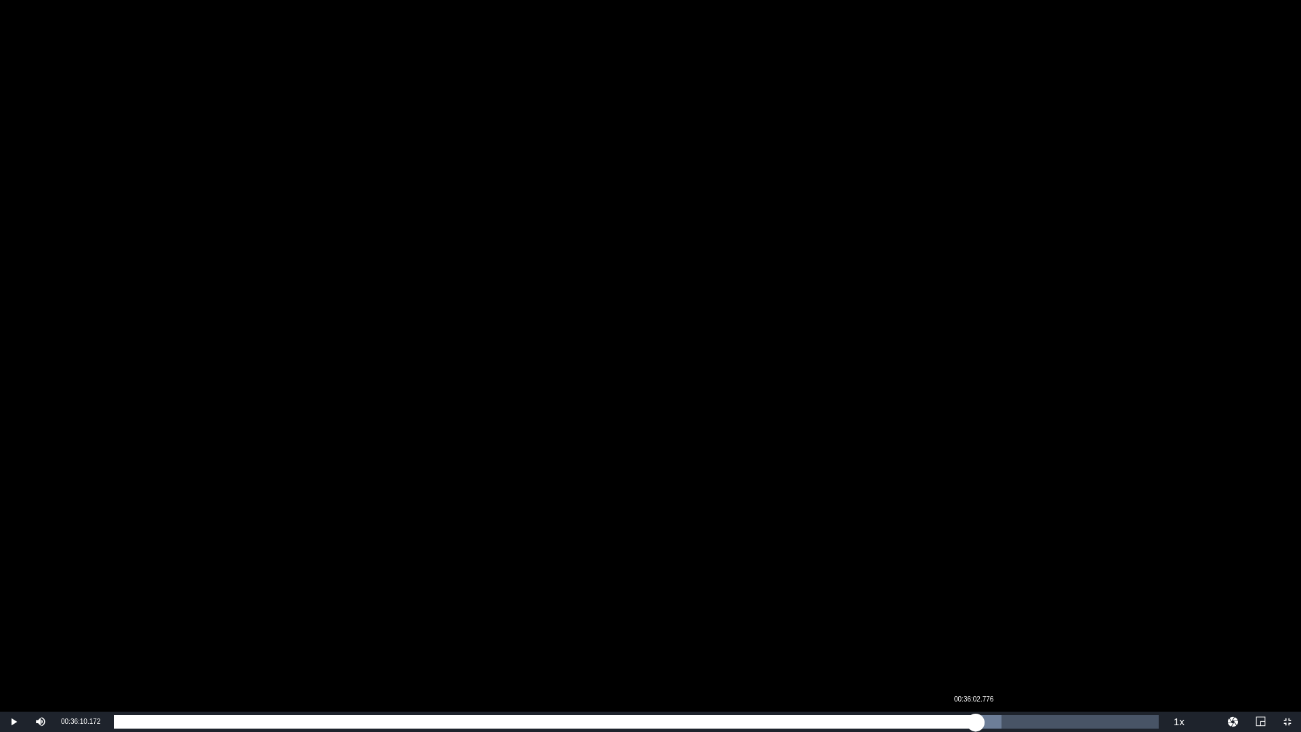
click at [973, 639] on div "00:36:10.172" at bounding box center [545, 722] width 862 height 14
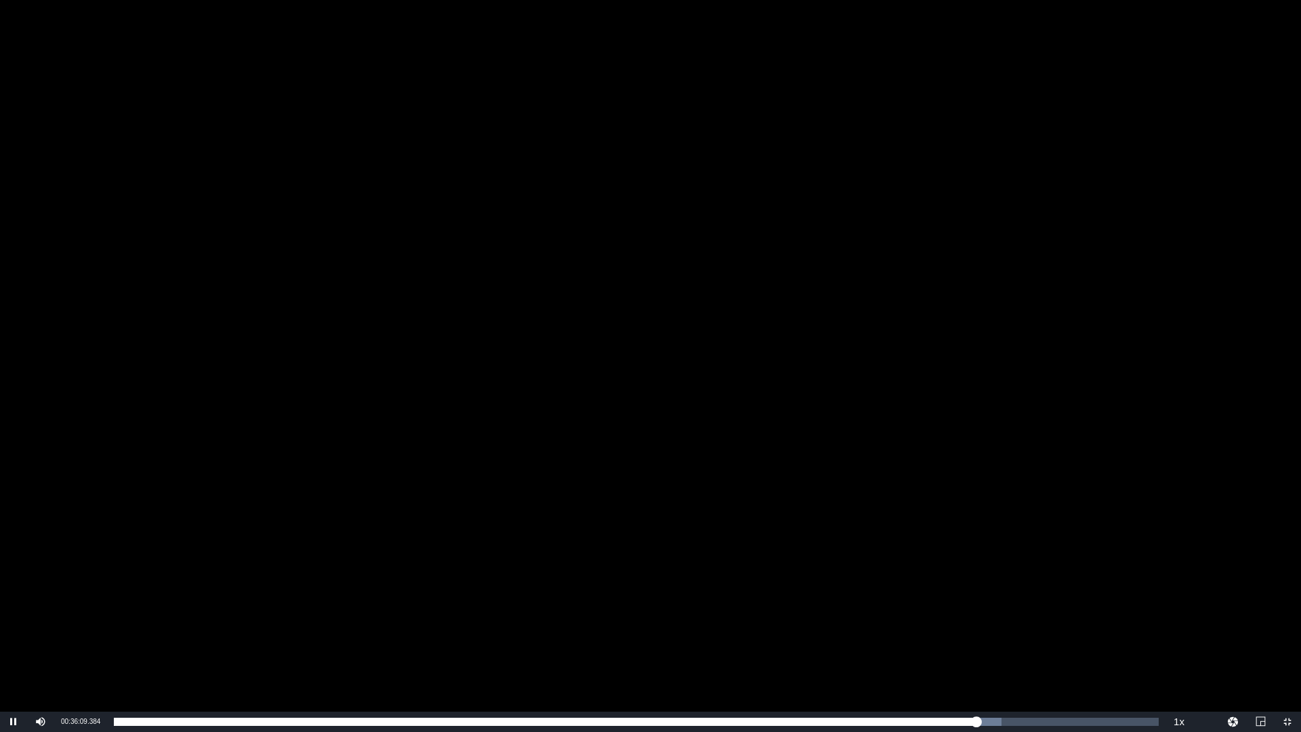
click at [487, 480] on div "Video Player" at bounding box center [650, 355] width 1301 height 711
click at [612, 458] on div "Video Player" at bounding box center [650, 355] width 1301 height 711
click at [441, 428] on div "Video Player" at bounding box center [650, 355] width 1301 height 711
click at [439, 428] on div "Video Player" at bounding box center [650, 355] width 1301 height 711
click at [429, 431] on div "Video Player" at bounding box center [650, 355] width 1301 height 711
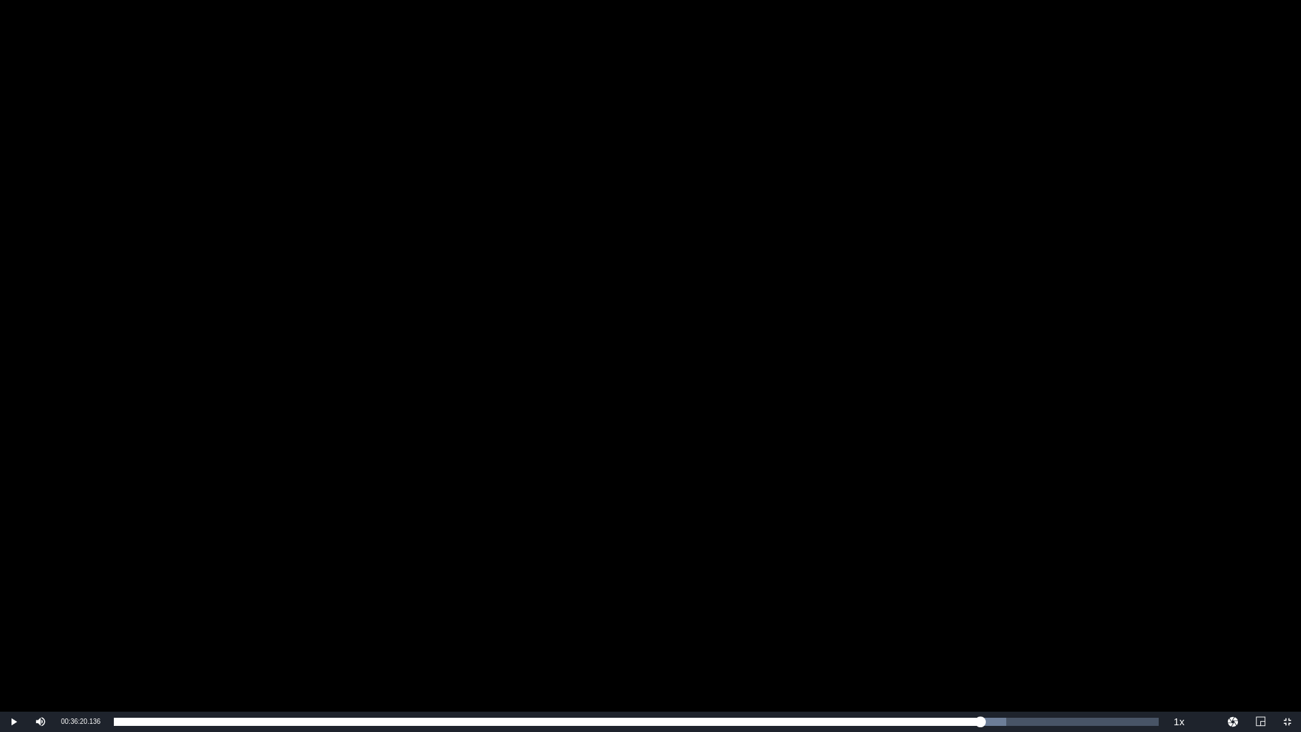
click at [226, 438] on div "Video Player" at bounding box center [650, 355] width 1301 height 711
click at [301, 192] on div "Video Player" at bounding box center [650, 355] width 1301 height 711
click at [531, 333] on div "Video Player" at bounding box center [650, 355] width 1301 height 711
click at [379, 255] on div "Video Player" at bounding box center [650, 355] width 1301 height 711
click at [368, 281] on div "Video Player" at bounding box center [650, 355] width 1301 height 711
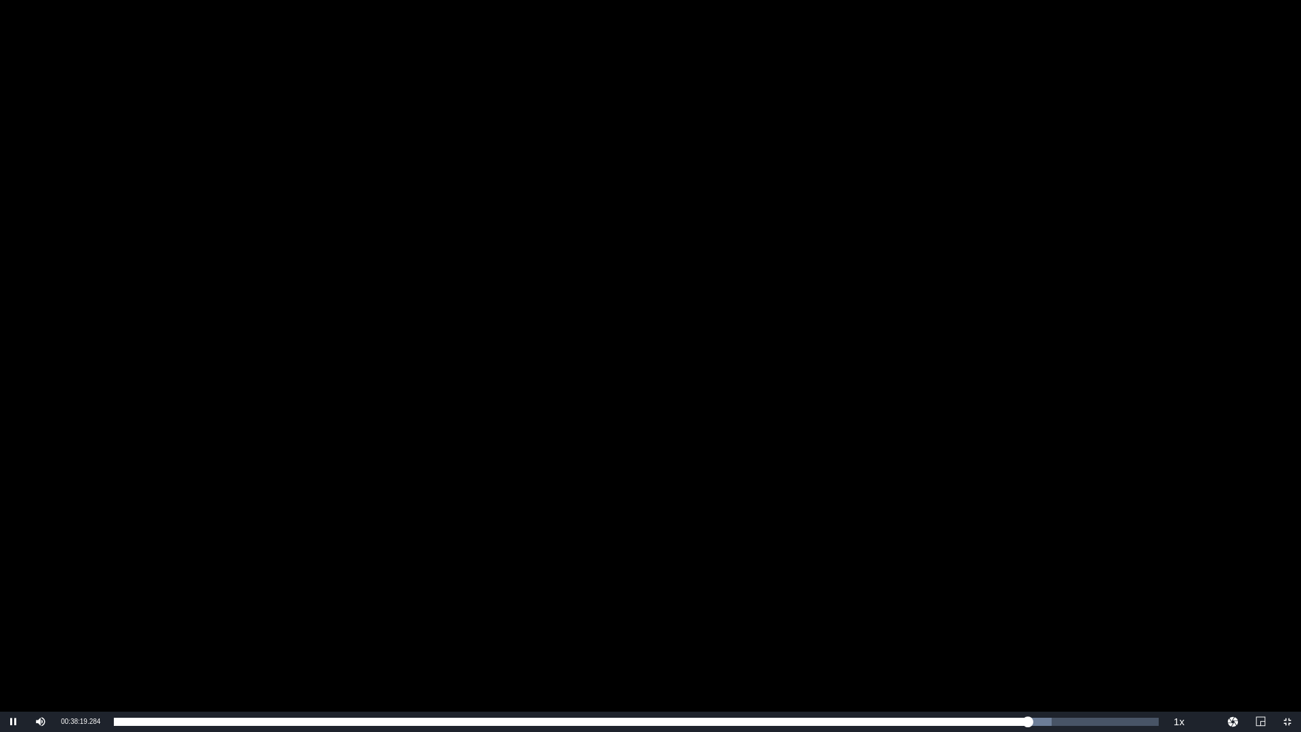
click at [560, 274] on div "Video Player" at bounding box center [650, 355] width 1301 height 711
click at [617, 431] on div "Video Player" at bounding box center [650, 355] width 1301 height 711
click at [1287, 639] on span "Video Player" at bounding box center [1287, 721] width 0 height 0
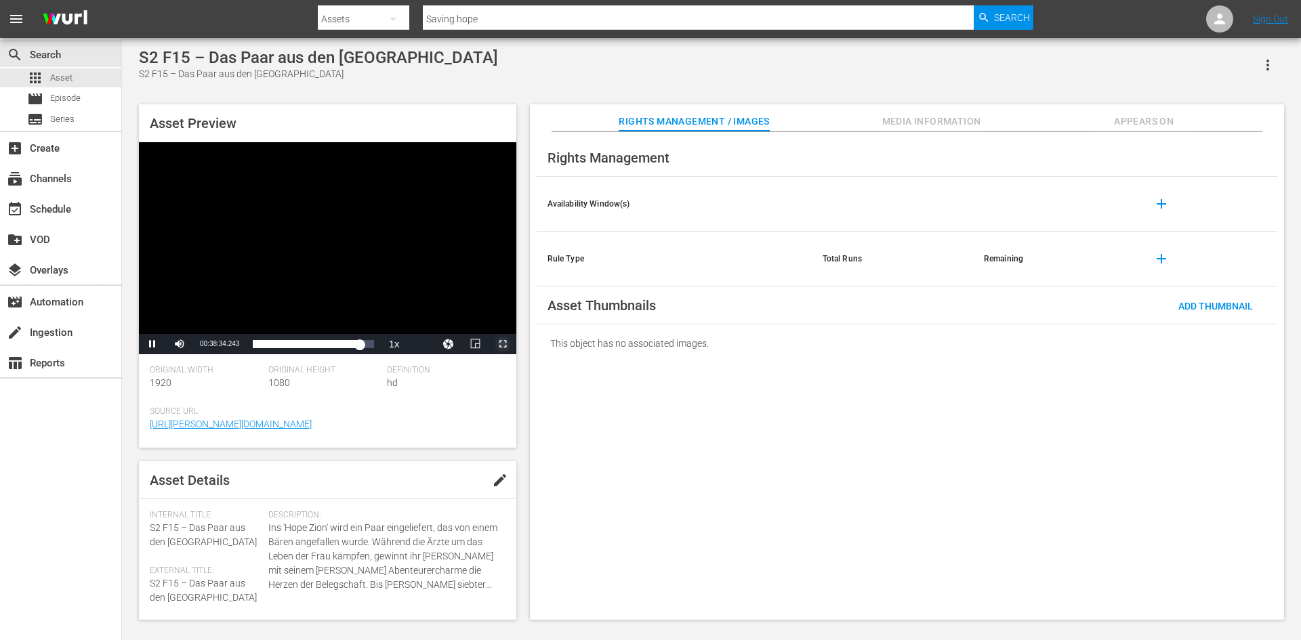
drag, startPoint x: 506, startPoint y: 343, endPoint x: 507, endPoint y: 402, distance: 58.9
click at [503, 344] on span "Video Player" at bounding box center [503, 344] width 0 height 0
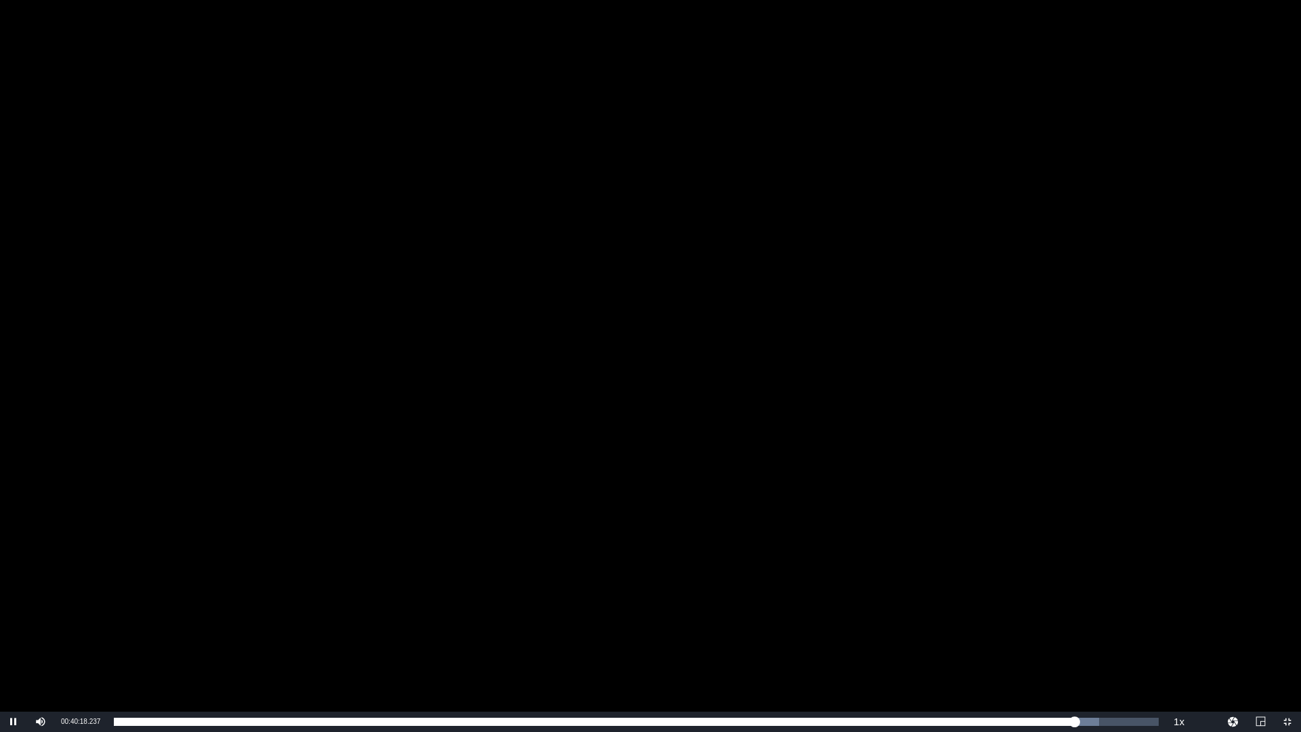
click at [253, 381] on div "Video Player" at bounding box center [650, 355] width 1301 height 711
click at [331, 375] on div "Video Player" at bounding box center [650, 355] width 1301 height 711
click at [359, 442] on div "Video Player" at bounding box center [650, 355] width 1301 height 711
click at [710, 262] on div "Video Player" at bounding box center [650, 355] width 1301 height 711
click at [1287, 639] on span "Video Player" at bounding box center [1287, 721] width 0 height 0
